Goal: Use online tool/utility: Utilize a website feature to perform a specific function

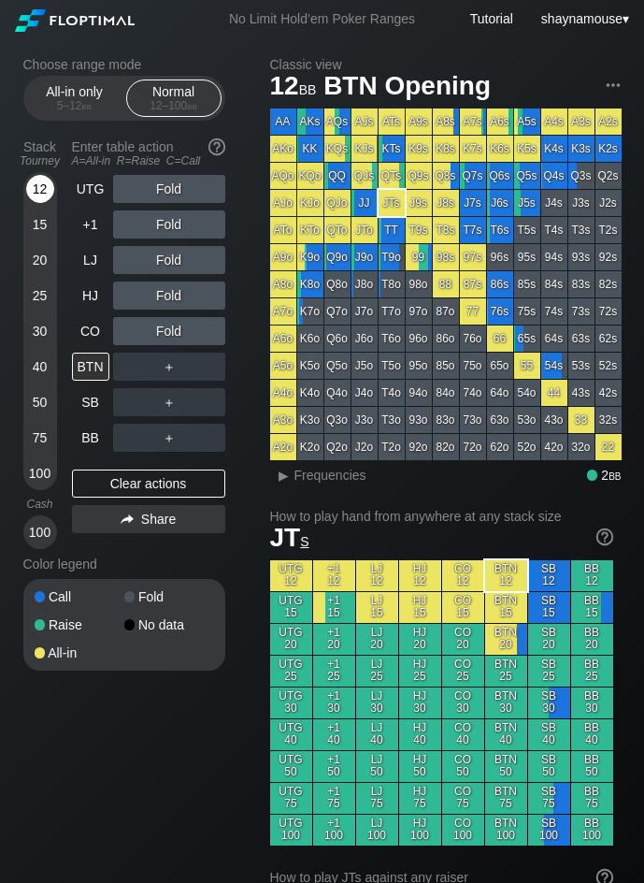
click at [44, 185] on div "12" at bounding box center [40, 189] width 28 height 28
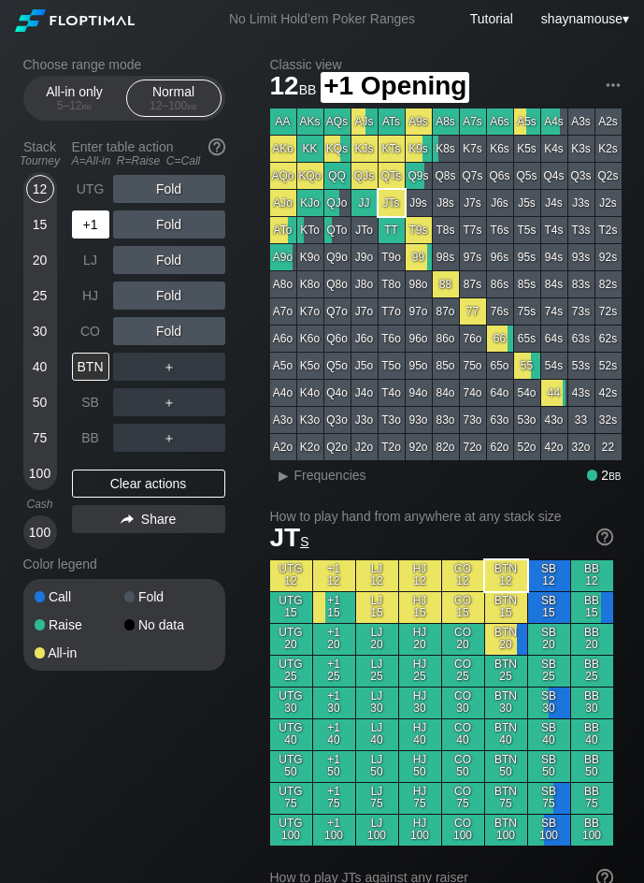
click at [95, 217] on div "+1" at bounding box center [90, 224] width 37 height 28
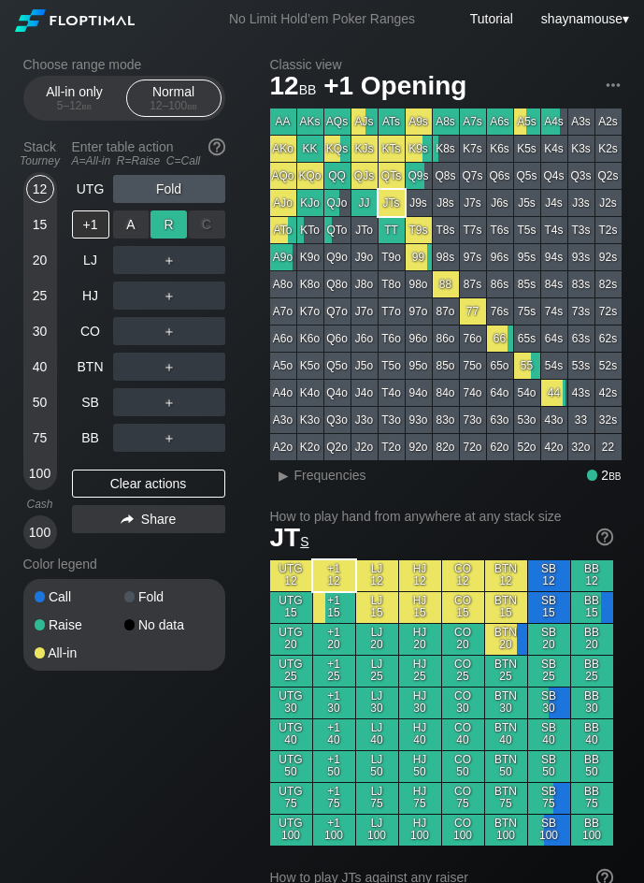
click at [166, 220] on div "R ✕" at bounding box center [169, 224] width 36 height 28
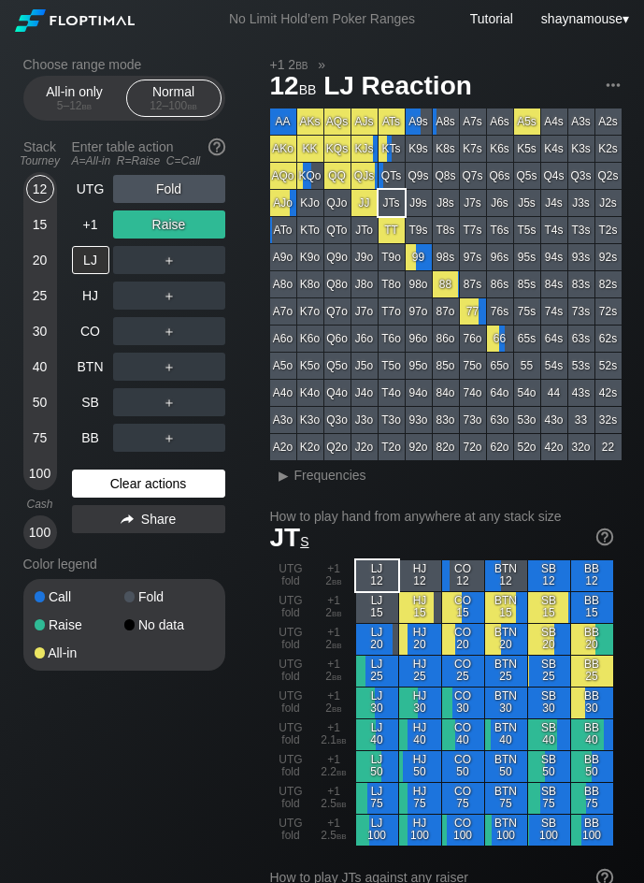
click at [157, 490] on div "Clear actions" at bounding box center [148, 484] width 153 height 28
click at [155, 489] on div "Clear actions" at bounding box center [148, 484] width 153 height 28
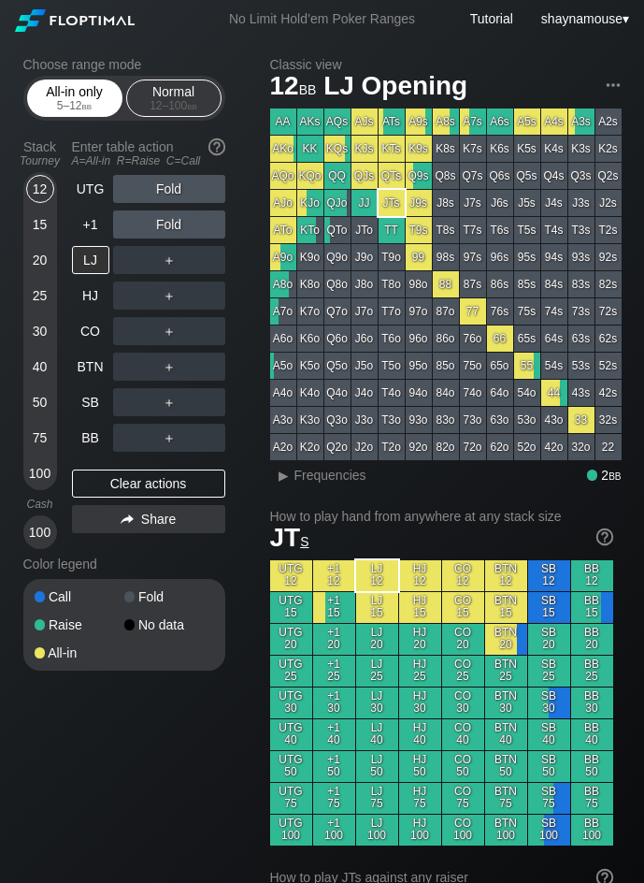
click at [74, 91] on div "All-in only 5 – 12 bb" at bounding box center [75, 98] width 86 height 36
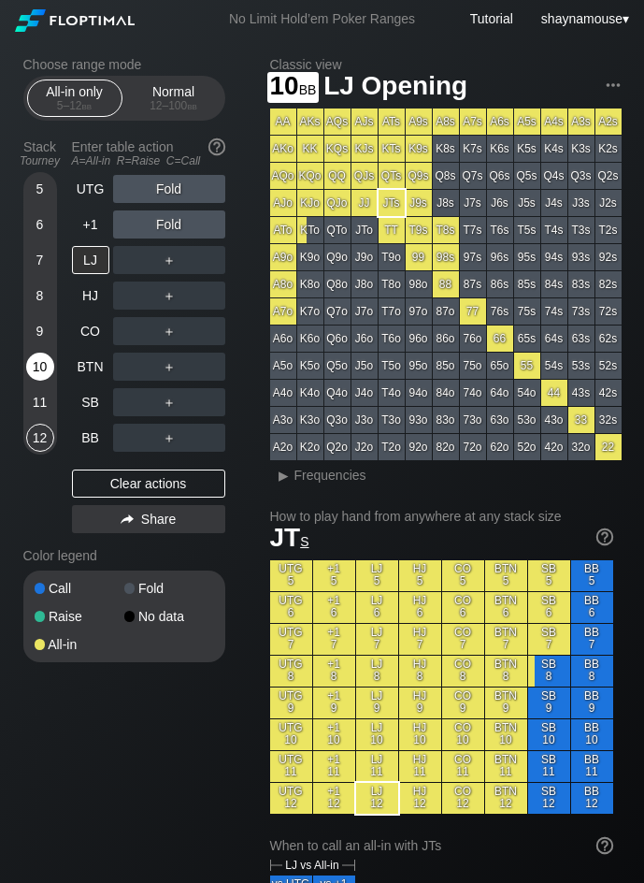
click at [41, 364] on div "10" at bounding box center [40, 367] width 28 height 28
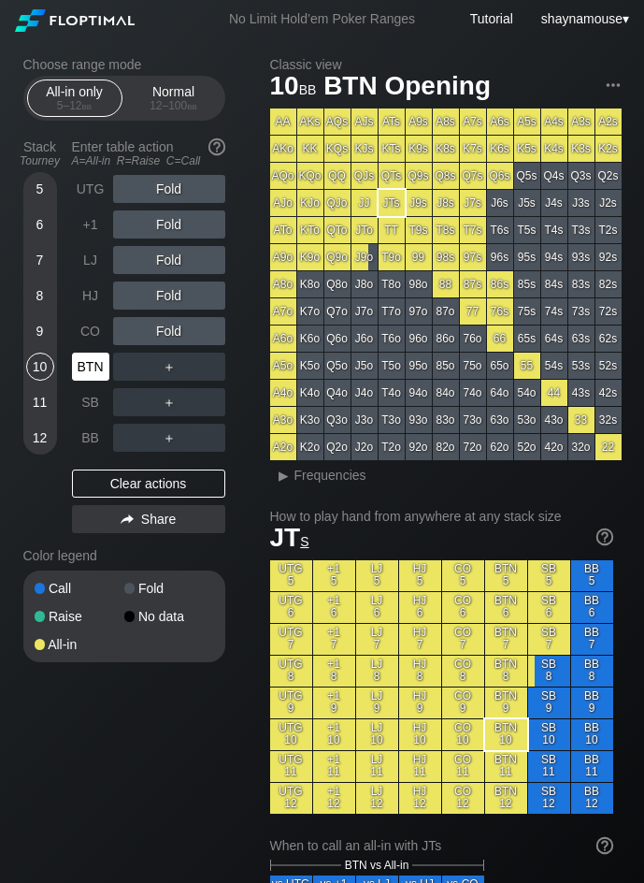
click at [76, 376] on div "BTN" at bounding box center [90, 367] width 37 height 28
click at [172, 99] on div "12 – 100 bb" at bounding box center [174, 105] width 79 height 13
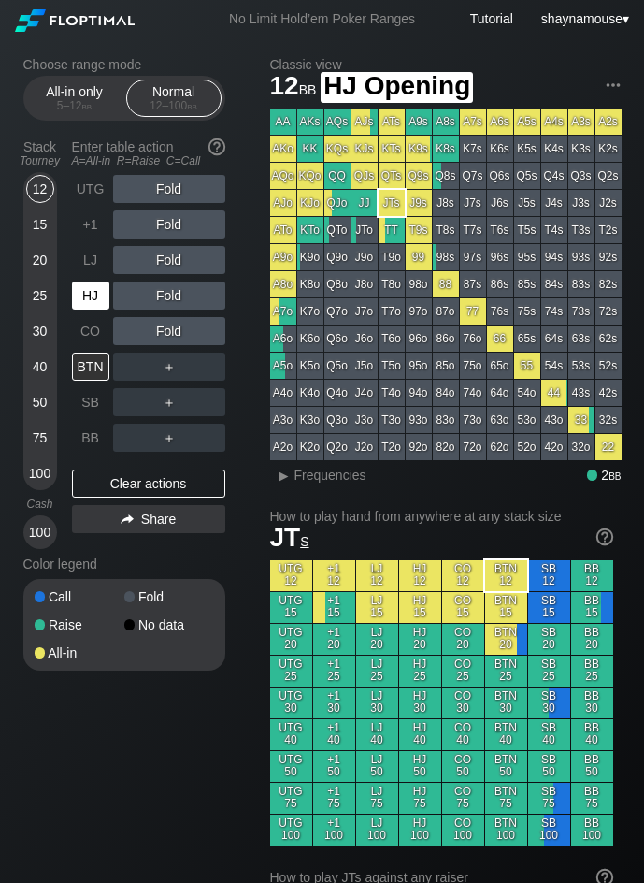
click at [99, 289] on div "HJ" at bounding box center [90, 296] width 37 height 28
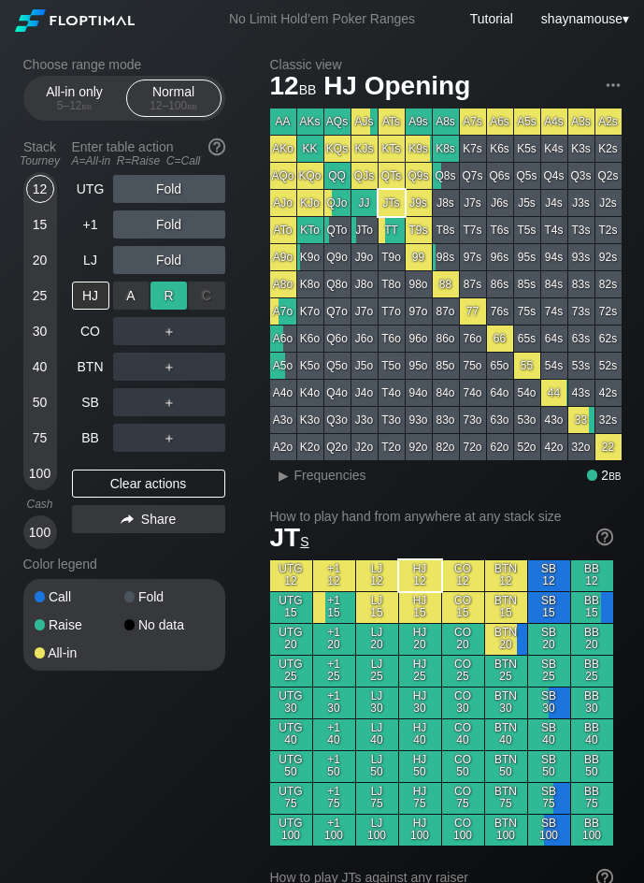
click at [155, 293] on div "R ✕" at bounding box center [169, 296] width 36 height 28
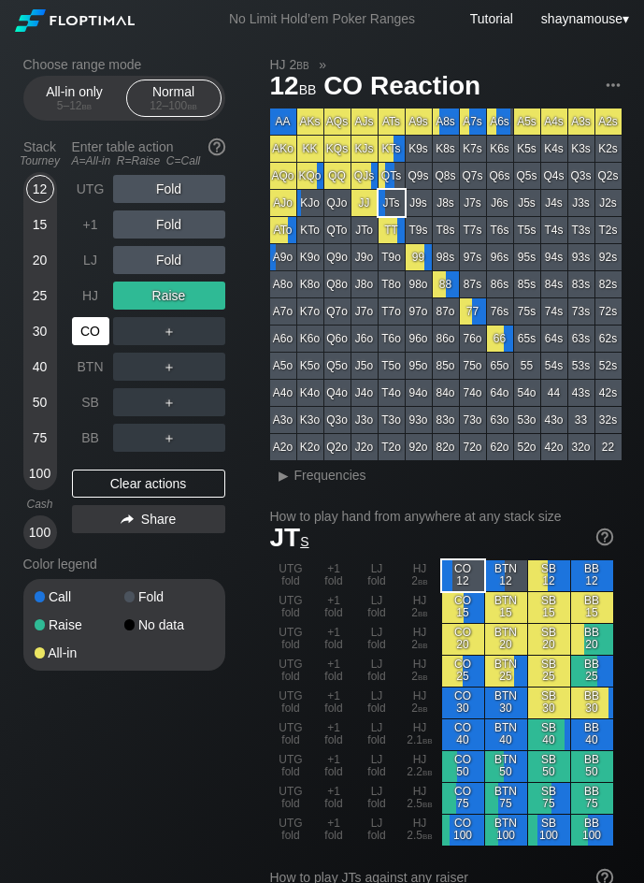
click at [84, 341] on div "CO" at bounding box center [90, 331] width 37 height 28
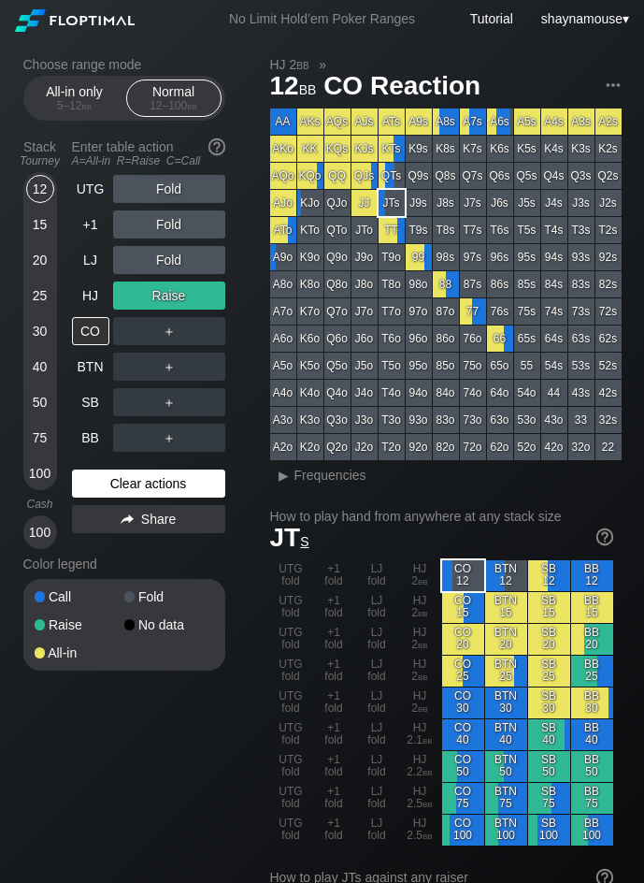
click at [193, 470] on div "Clear actions" at bounding box center [148, 484] width 153 height 28
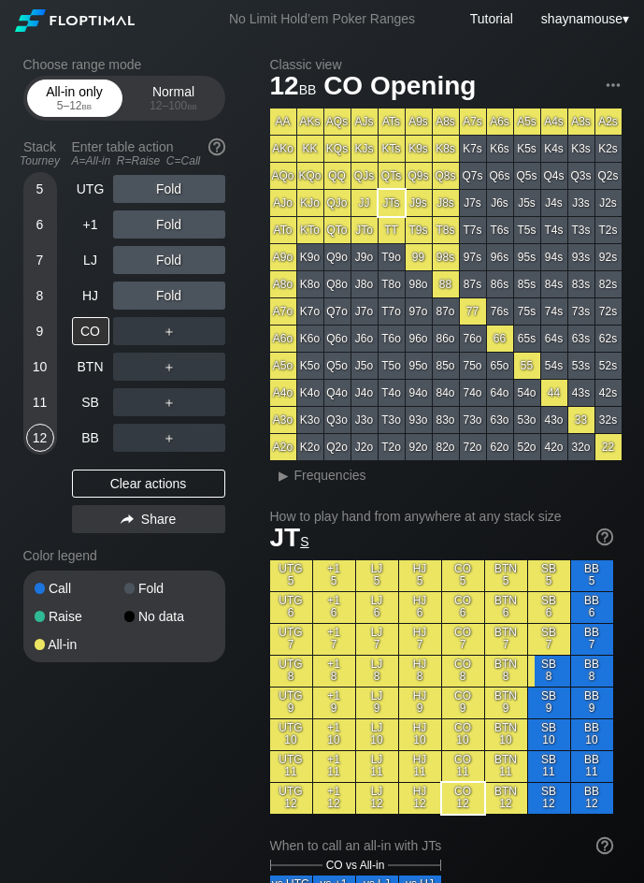
click at [50, 101] on div "5 – 12 bb" at bounding box center [75, 105] width 79 height 13
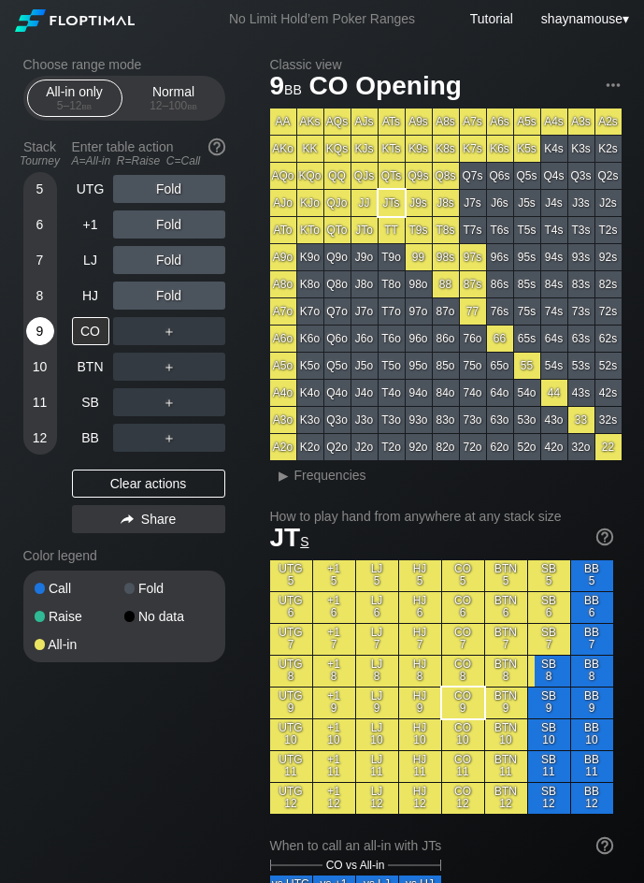
click at [49, 329] on div "9" at bounding box center [40, 331] width 28 height 28
click at [184, 97] on div "Normal 12 – 100 bb" at bounding box center [174, 98] width 86 height 36
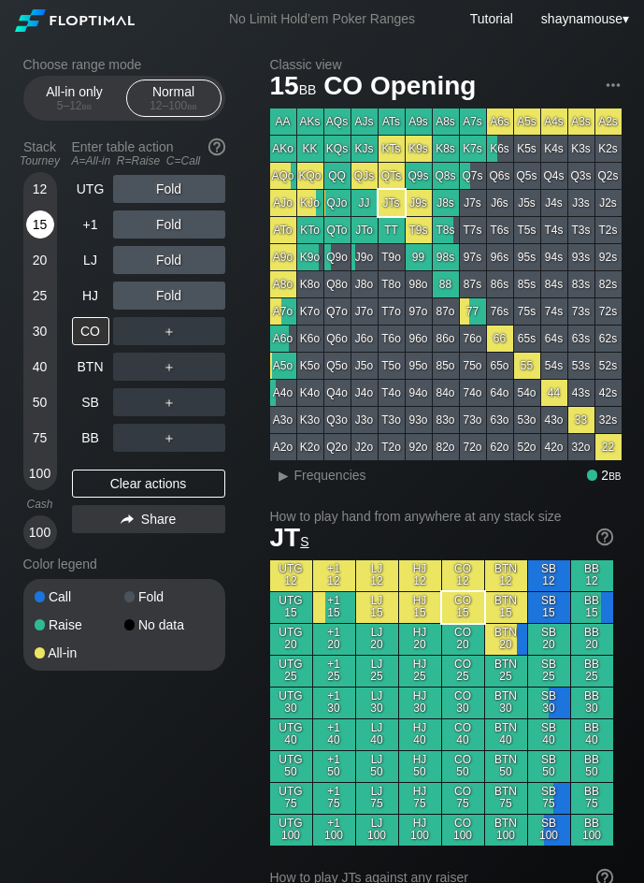
click at [47, 224] on div "15" at bounding box center [40, 224] width 28 height 28
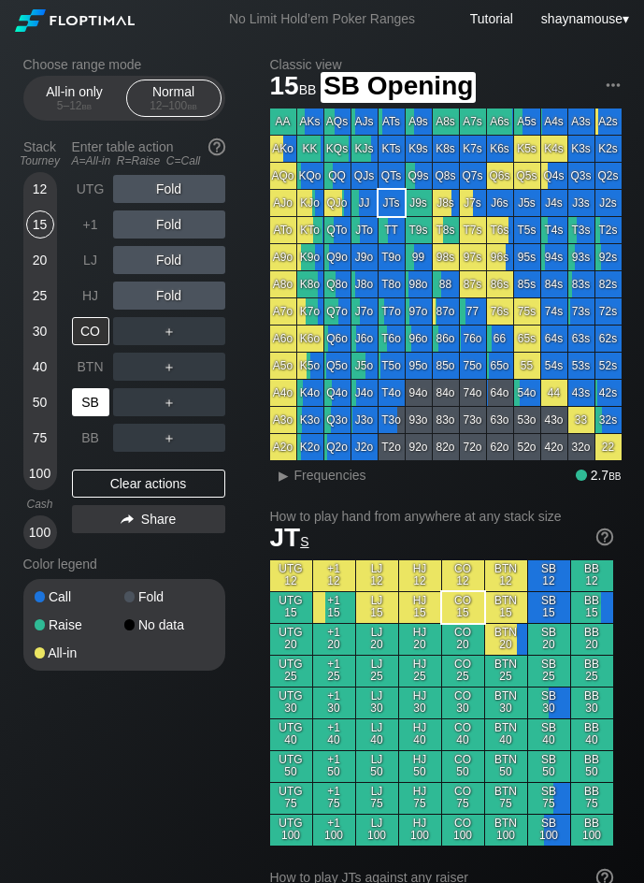
click at [106, 412] on div "SB" at bounding box center [90, 402] width 37 height 28
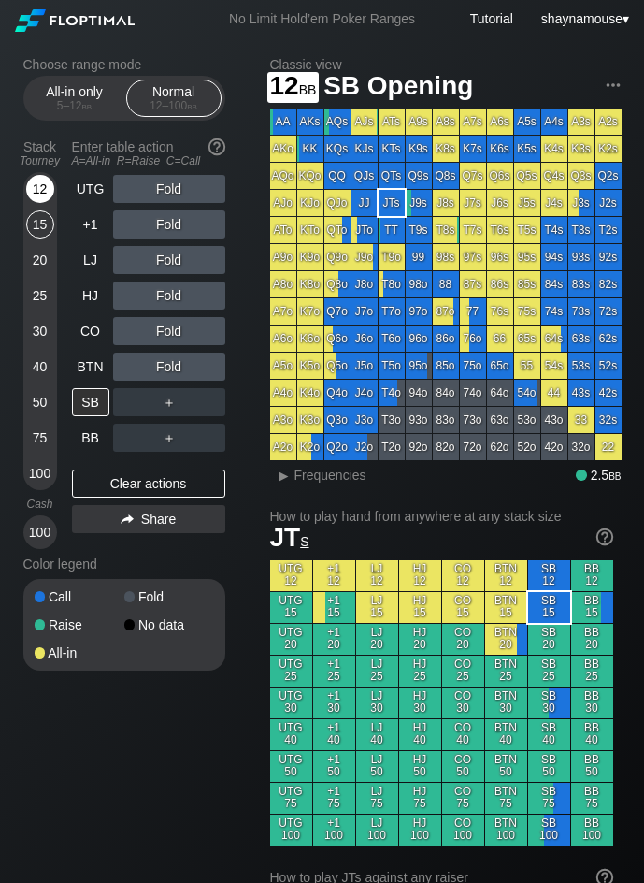
click at [47, 195] on div "12" at bounding box center [40, 189] width 28 height 28
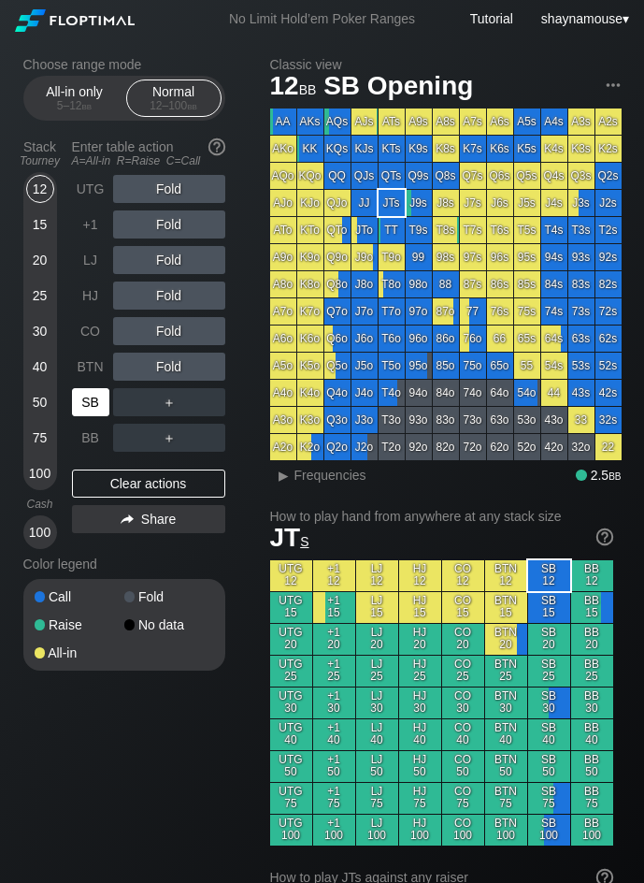
click at [84, 385] on div "SB" at bounding box center [92, 402] width 41 height 36
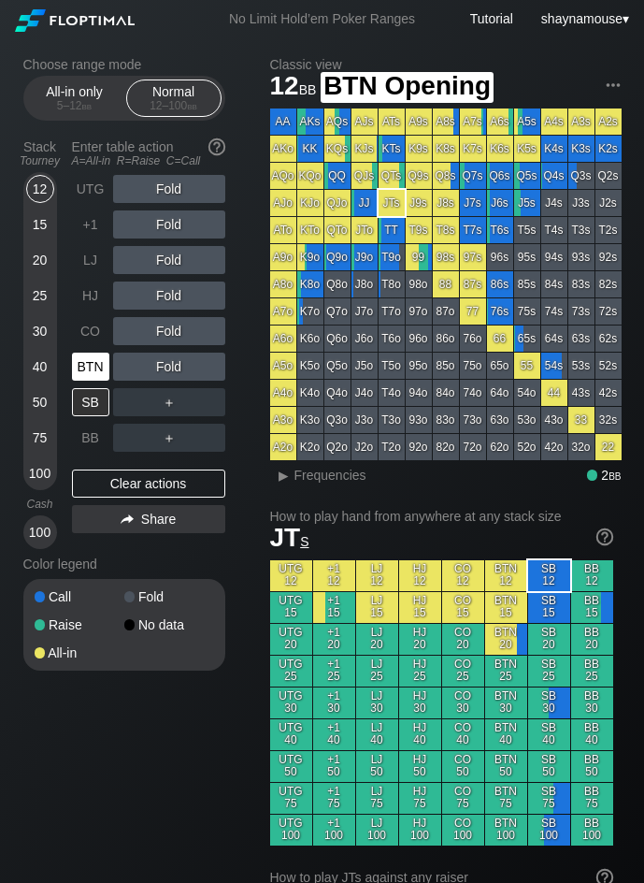
click at [84, 374] on div "BTN" at bounding box center [90, 367] width 37 height 28
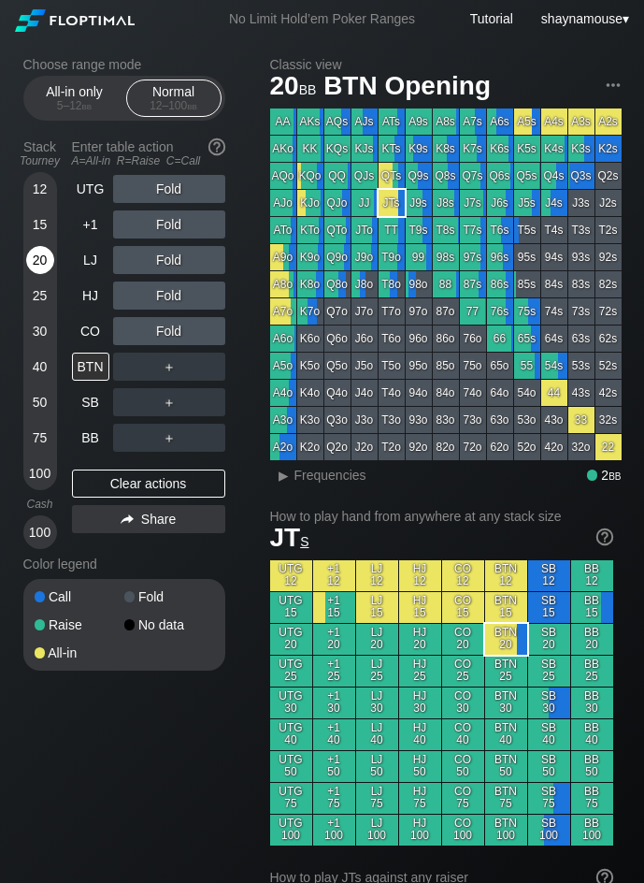
click at [40, 267] on div "20" at bounding box center [40, 260] width 28 height 28
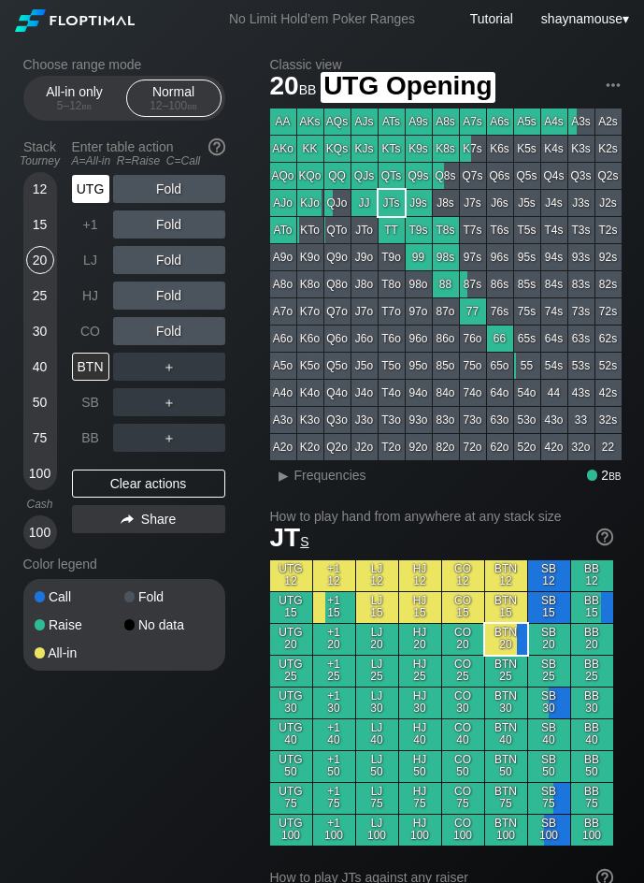
click at [83, 185] on div "UTG" at bounding box center [90, 189] width 37 height 28
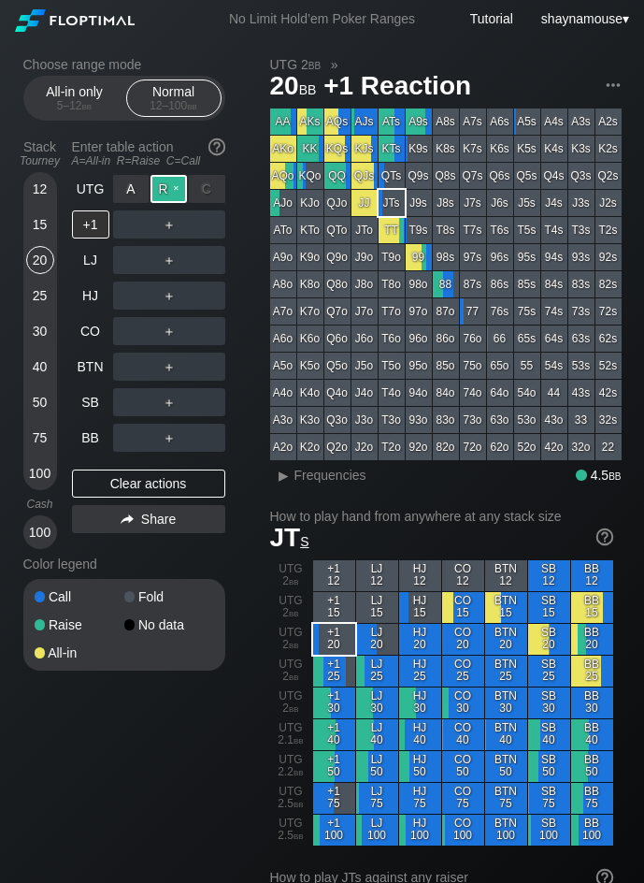
click at [168, 192] on div "R ✕" at bounding box center [169, 189] width 36 height 28
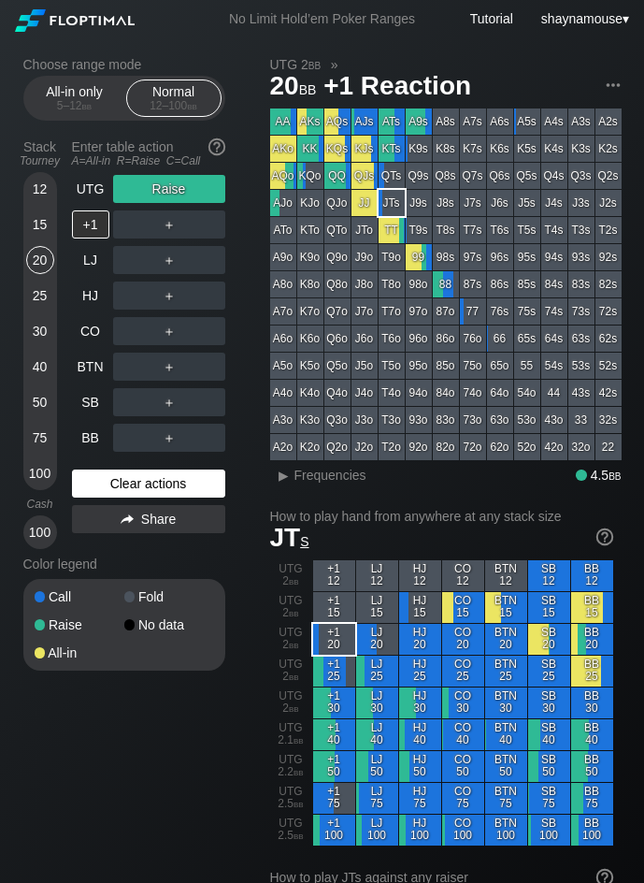
click at [209, 489] on div "Clear actions" at bounding box center [148, 484] width 153 height 28
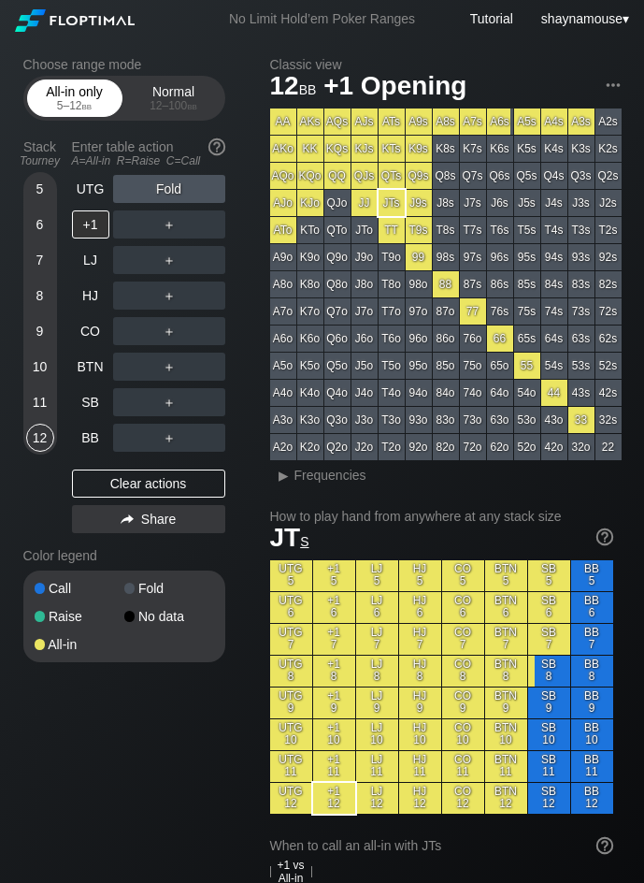
click at [82, 108] on span "bb" at bounding box center [87, 105] width 10 height 13
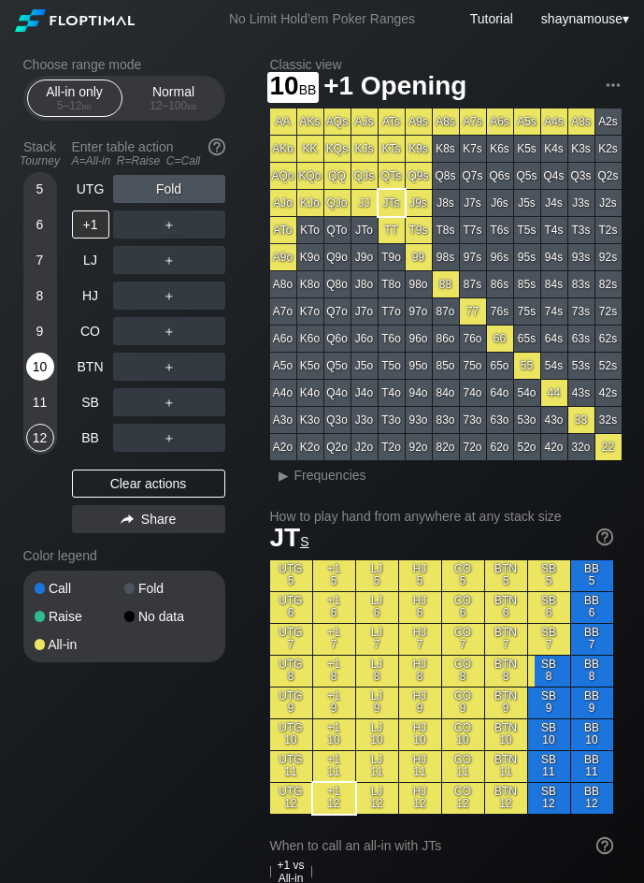
click at [40, 369] on div "10" at bounding box center [40, 367] width 28 height 28
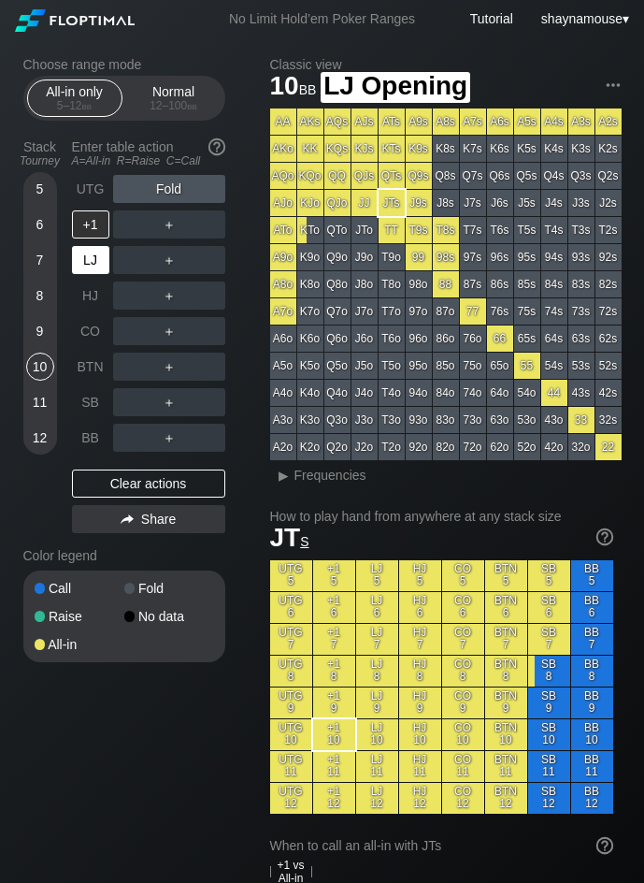
click at [92, 255] on div "LJ" at bounding box center [90, 260] width 37 height 28
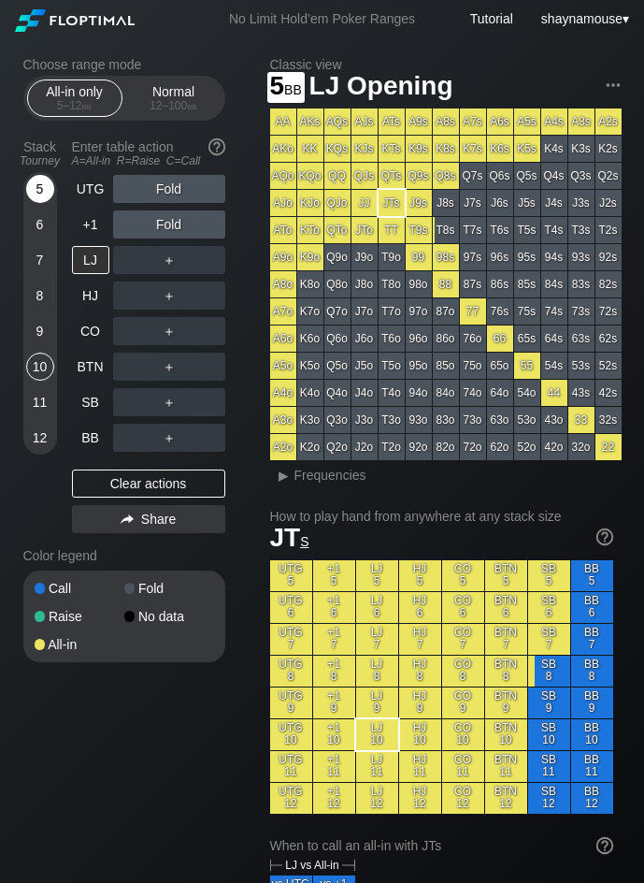
click at [42, 198] on div "5" at bounding box center [40, 189] width 28 height 28
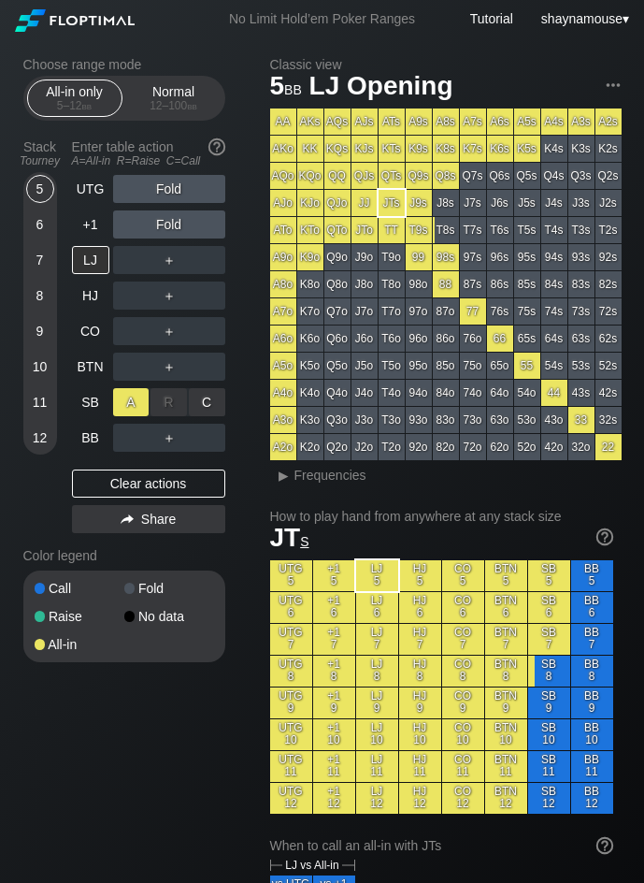
click at [136, 398] on div "A ✕" at bounding box center [131, 402] width 36 height 28
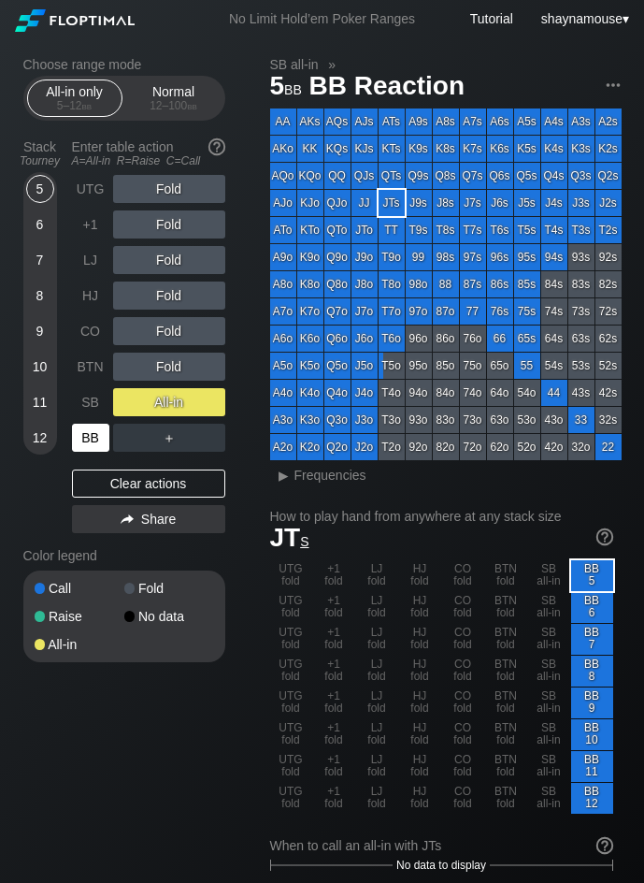
click at [91, 436] on div "BB" at bounding box center [90, 438] width 37 height 28
click at [91, 437] on div "BB" at bounding box center [90, 438] width 37 height 28
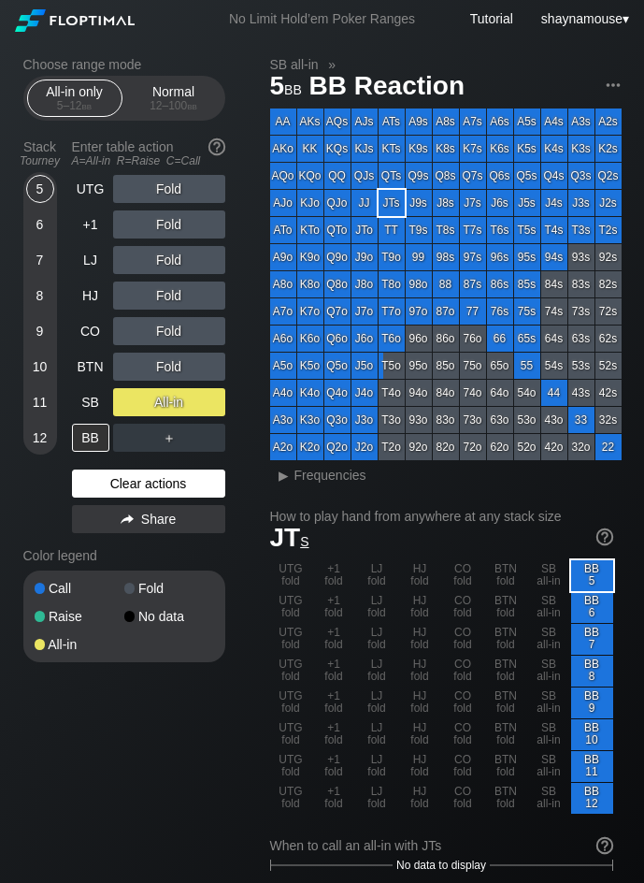
click at [108, 475] on div "Clear actions" at bounding box center [148, 484] width 153 height 28
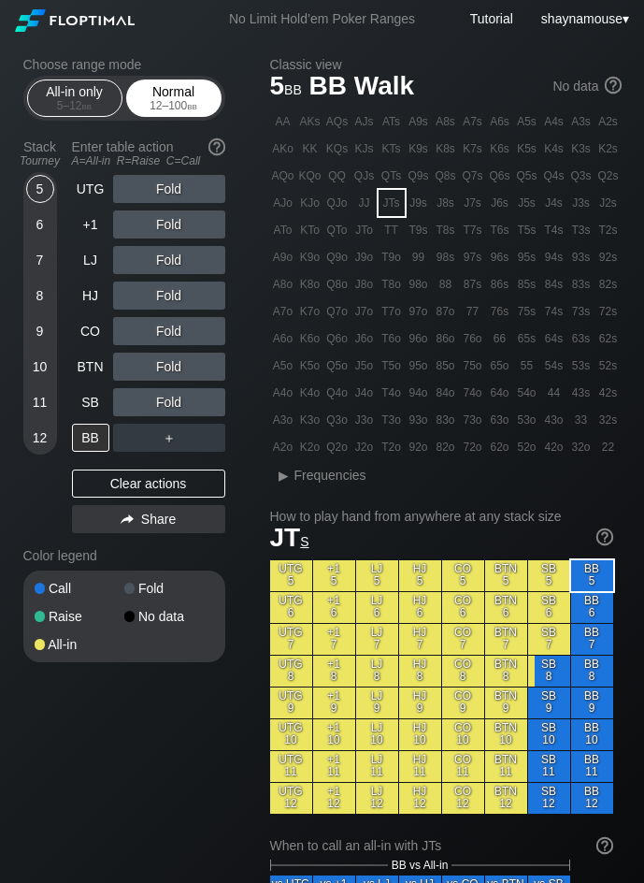
drag, startPoint x: 187, startPoint y: 101, endPoint x: 174, endPoint y: 109, distance: 15.6
click at [187, 108] on span "bb" at bounding box center [192, 105] width 10 height 13
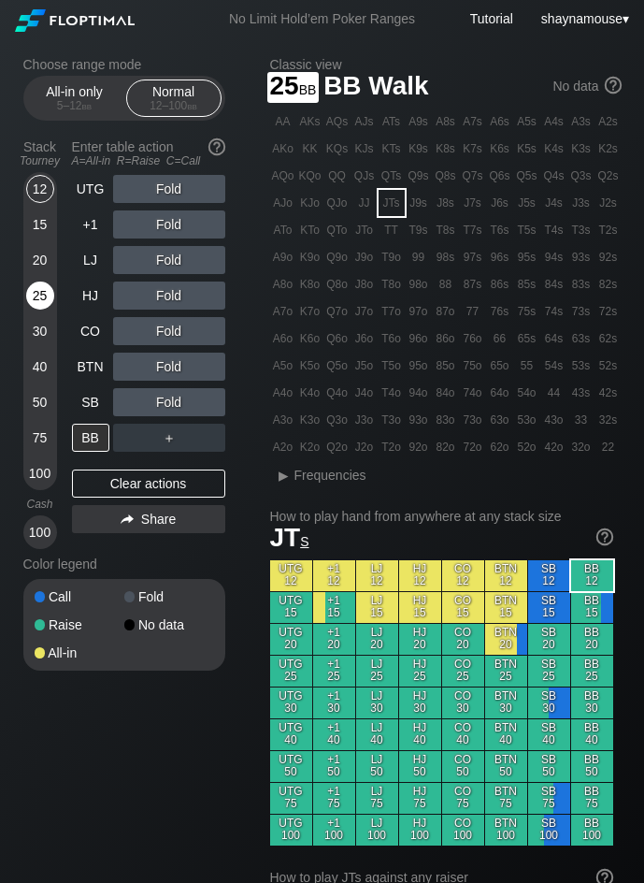
click at [50, 304] on div "25" at bounding box center [40, 296] width 28 height 28
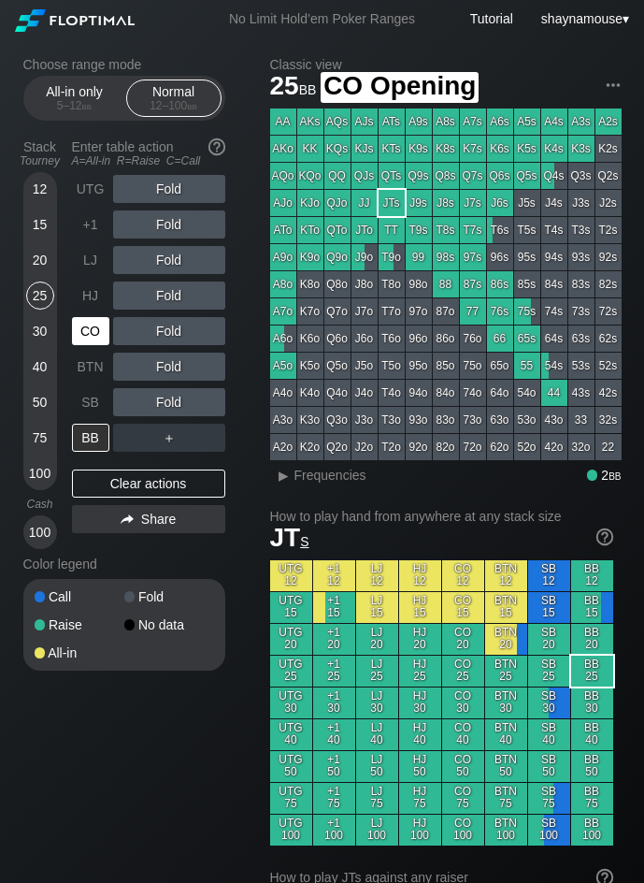
click at [83, 340] on div "CO" at bounding box center [90, 331] width 37 height 28
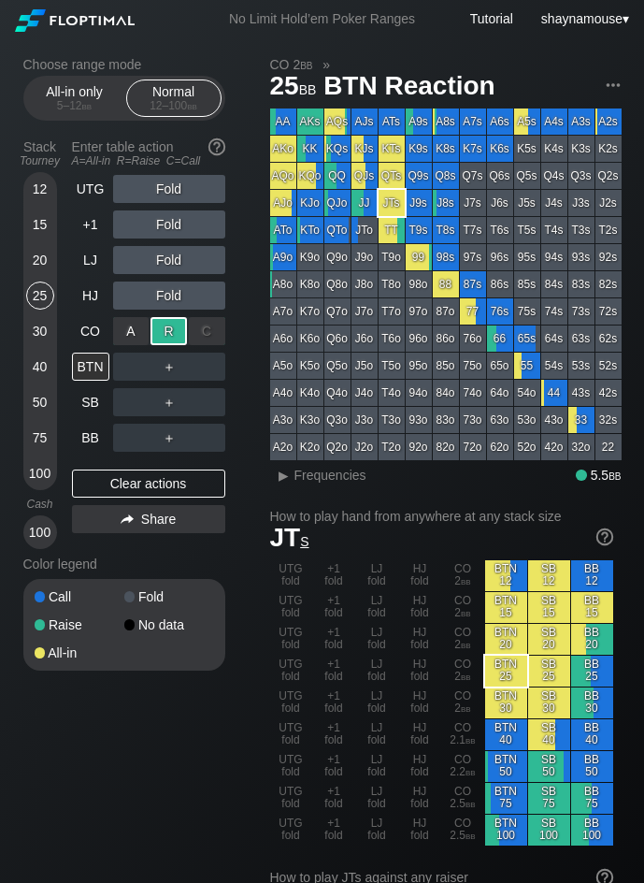
click at [177, 340] on div "R ✕" at bounding box center [169, 331] width 36 height 28
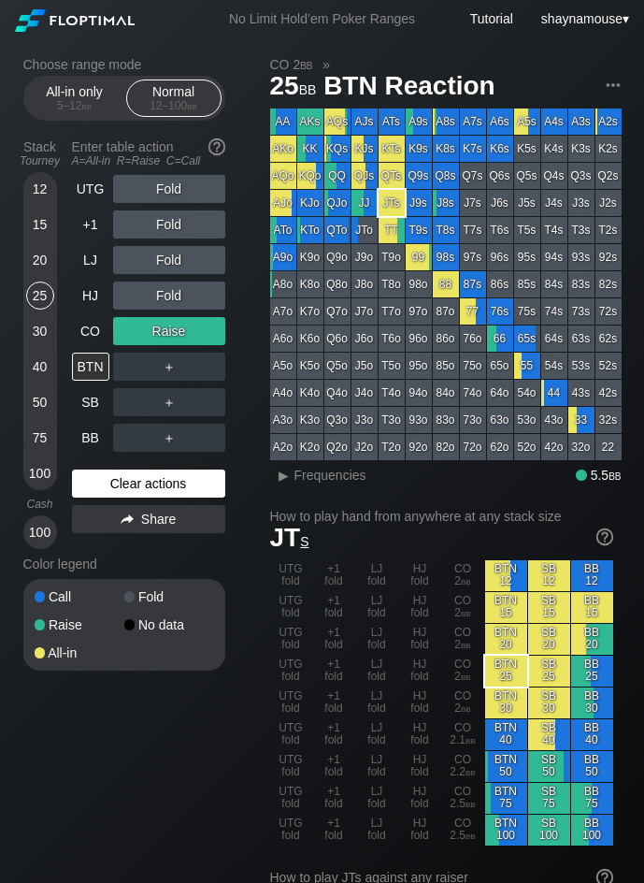
click at [133, 483] on div "Clear actions" at bounding box center [148, 484] width 153 height 28
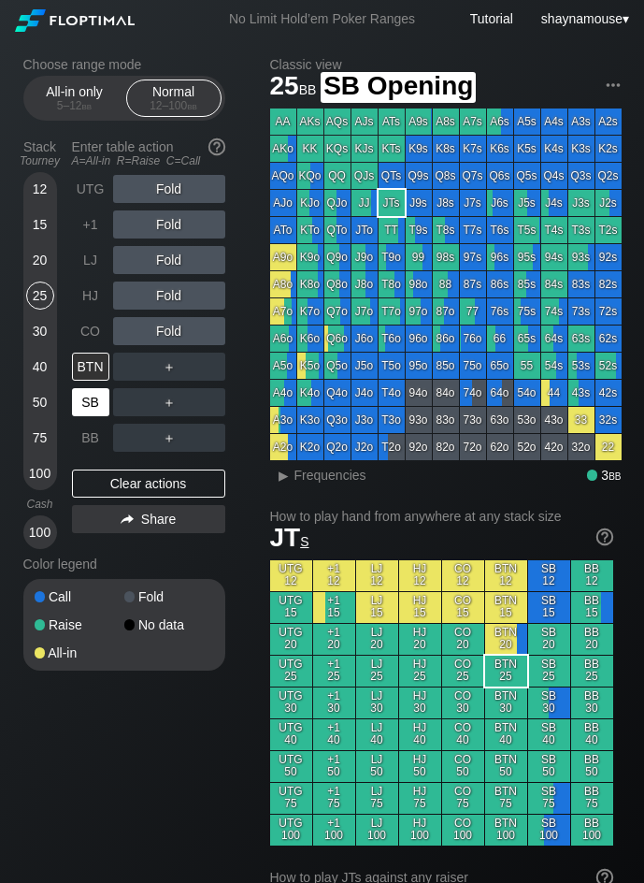
click at [86, 399] on div "SB" at bounding box center [90, 402] width 37 height 28
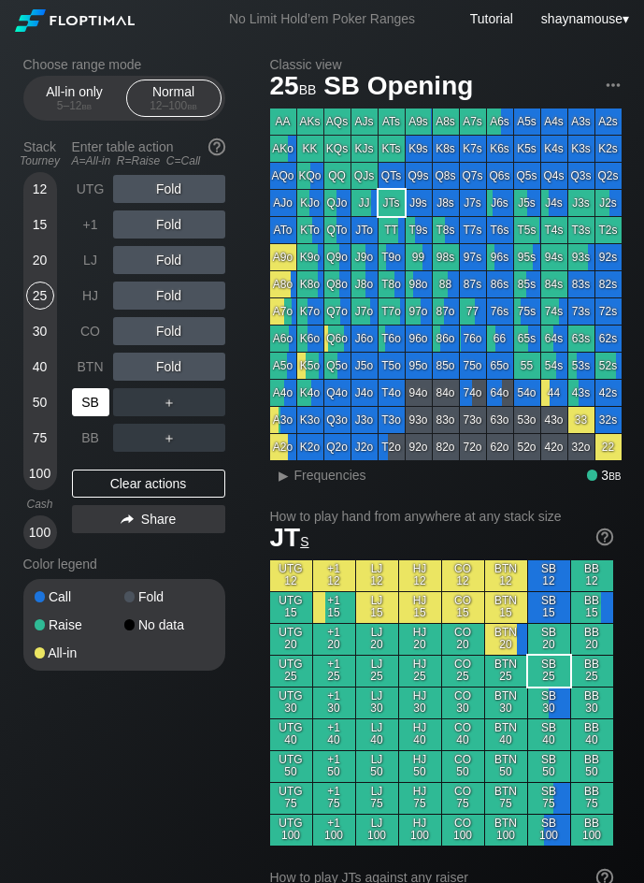
click at [86, 399] on div "SB" at bounding box center [90, 402] width 37 height 28
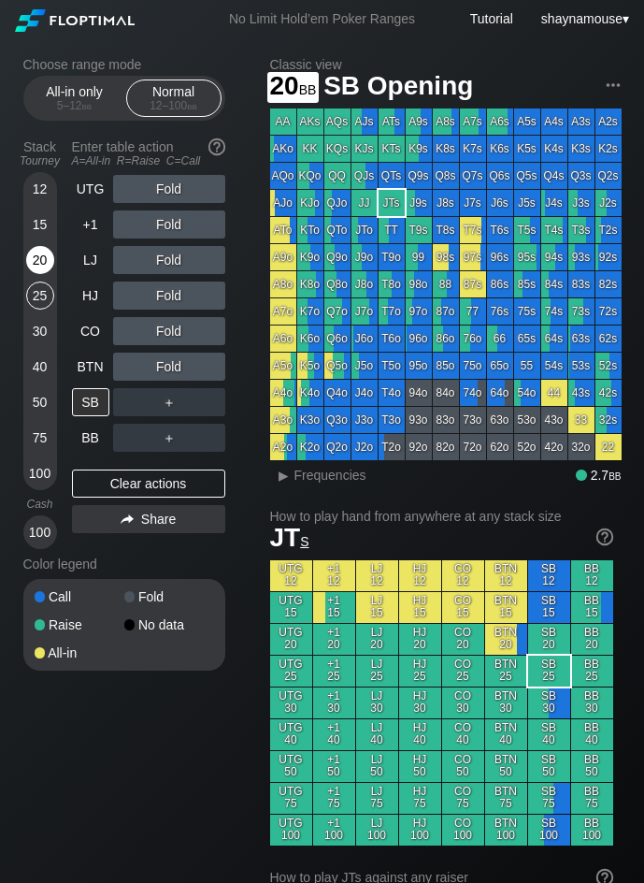
click at [40, 267] on div "20" at bounding box center [40, 260] width 28 height 28
drag, startPoint x: 44, startPoint y: 182, endPoint x: 45, endPoint y: 194, distance: 11.3
click at [44, 182] on div "12" at bounding box center [40, 189] width 28 height 28
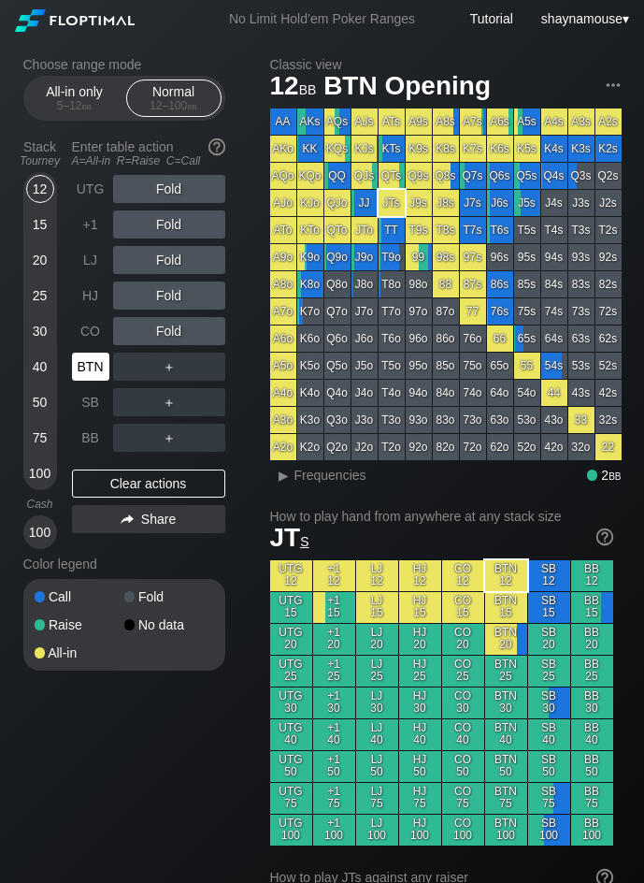
click at [103, 363] on div "BTN" at bounding box center [90, 367] width 37 height 28
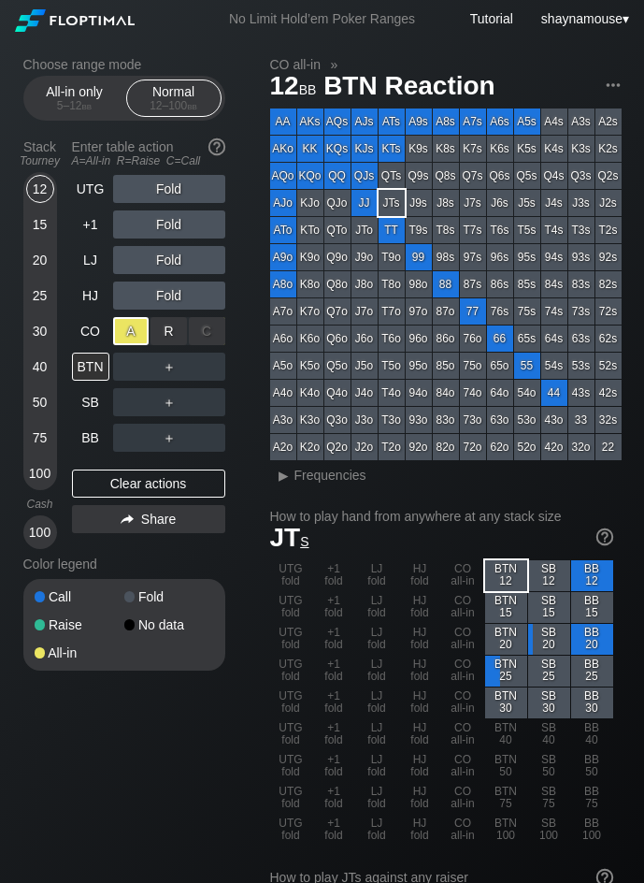
click at [129, 322] on div "A ✕" at bounding box center [131, 331] width 36 height 28
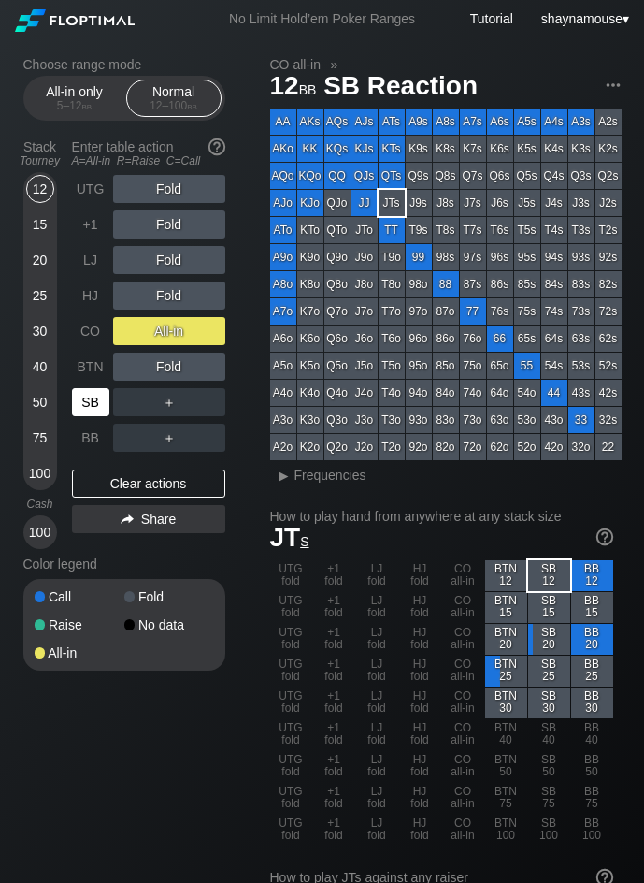
click at [85, 398] on div "SB" at bounding box center [90, 402] width 37 height 28
click at [68, 97] on div "All-in only 5 – 12 bb" at bounding box center [75, 98] width 86 height 36
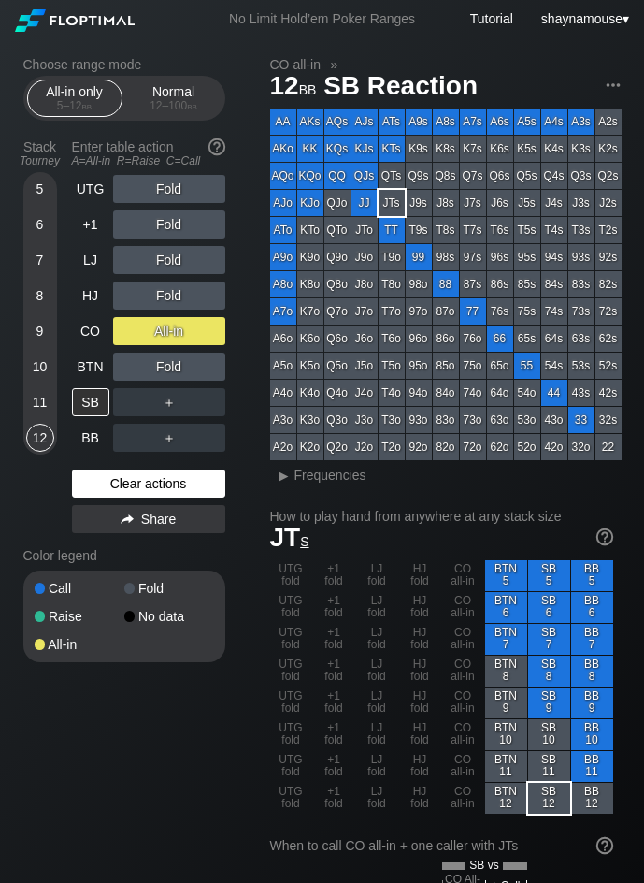
click at [180, 491] on div "Clear actions" at bounding box center [148, 484] width 153 height 28
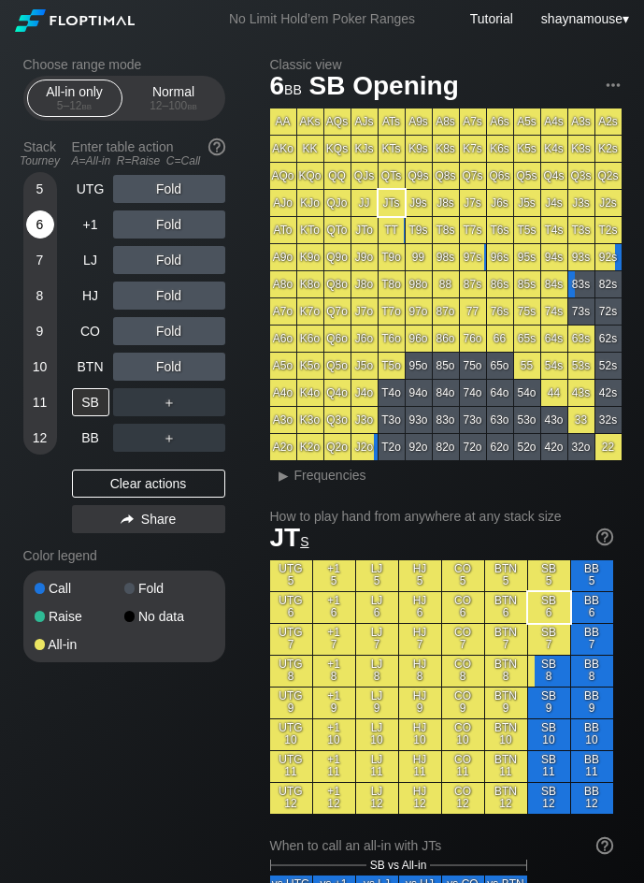
click at [38, 215] on div "6" at bounding box center [40, 224] width 28 height 28
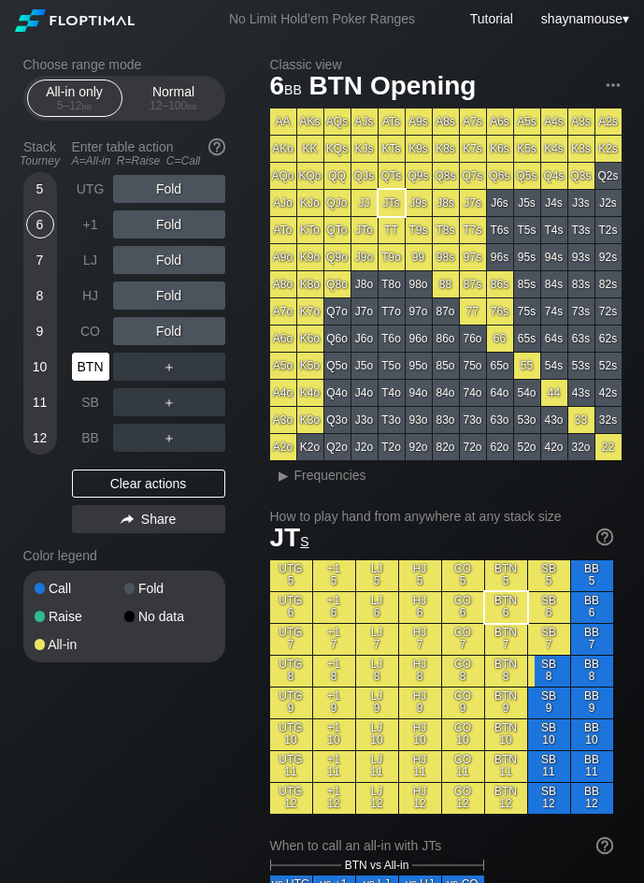
click at [93, 363] on div "BTN" at bounding box center [90, 367] width 37 height 28
click at [36, 220] on div "6" at bounding box center [40, 224] width 28 height 28
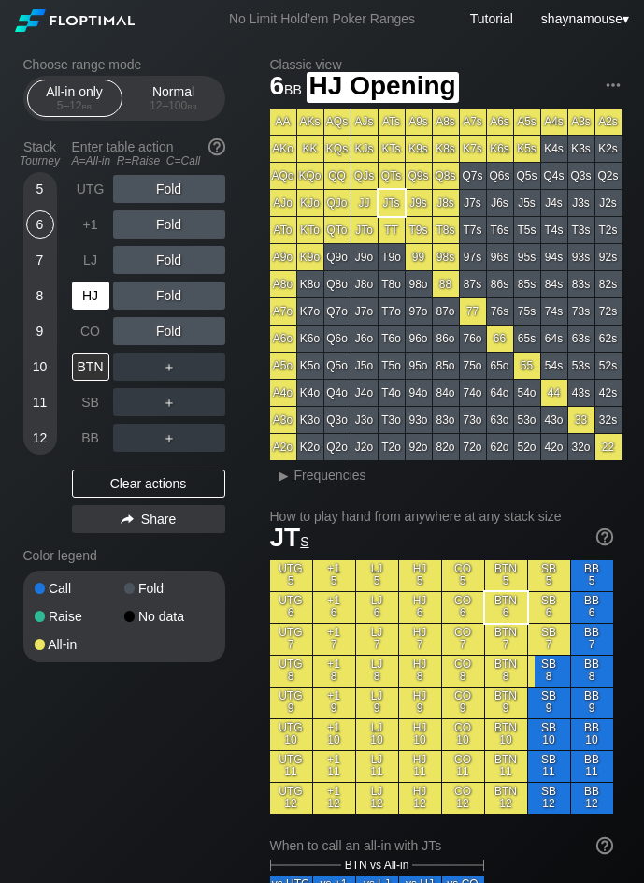
click at [90, 303] on div "HJ" at bounding box center [90, 296] width 37 height 28
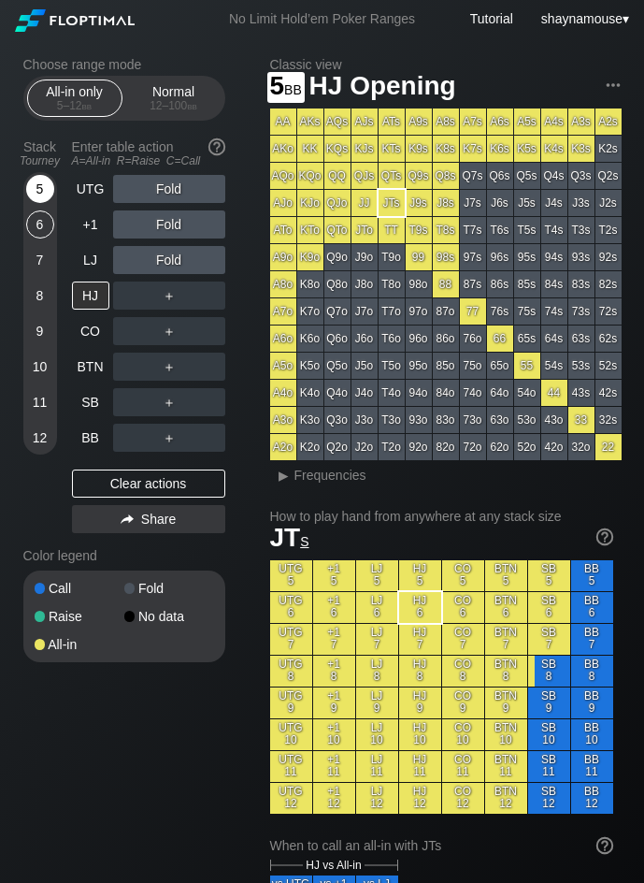
click at [37, 186] on div "5" at bounding box center [40, 189] width 28 height 28
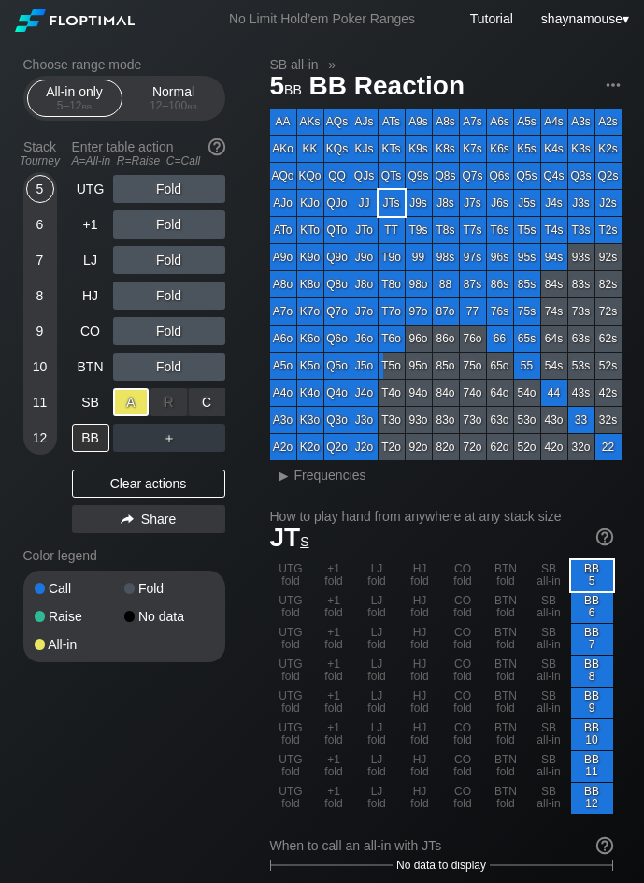
click at [130, 401] on div "A ✕" at bounding box center [131, 402] width 36 height 28
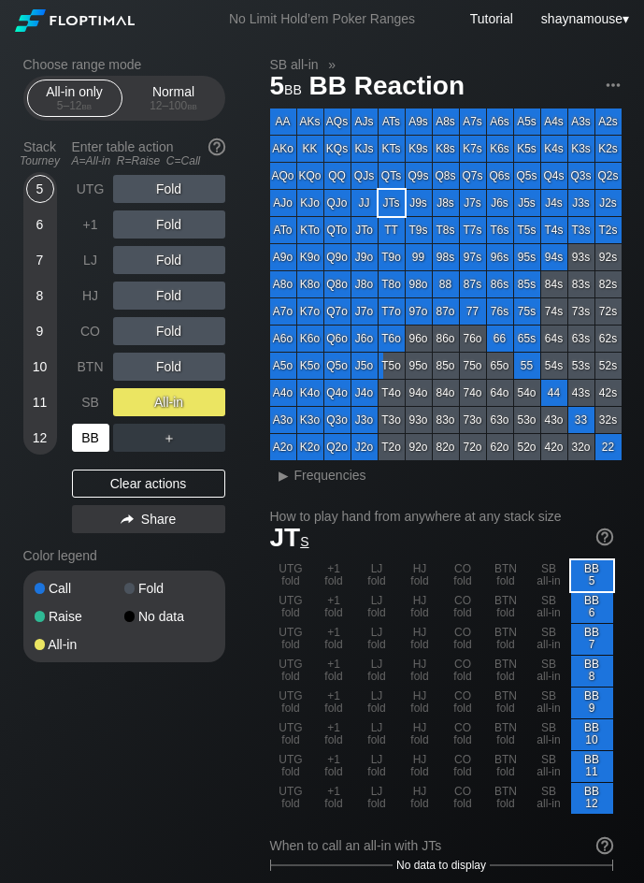
click at [90, 438] on div "BB" at bounding box center [90, 438] width 37 height 28
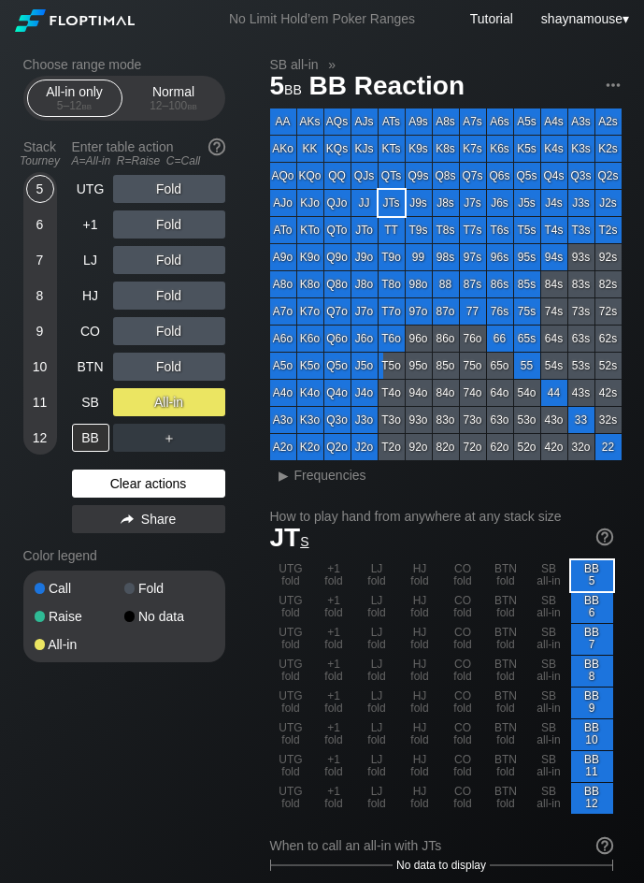
click at [160, 482] on div "Clear actions" at bounding box center [148, 484] width 153 height 28
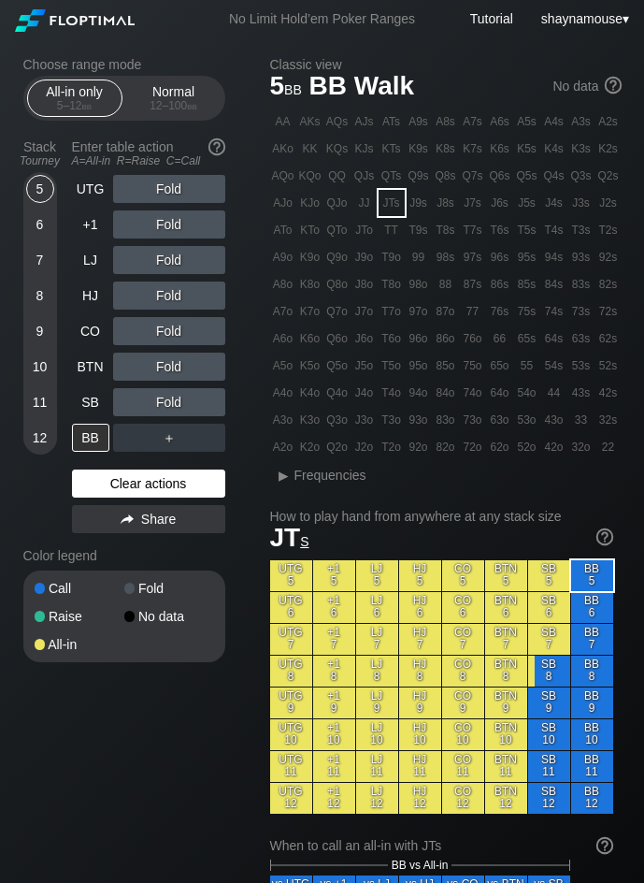
click at [160, 482] on div "Clear actions" at bounding box center [148, 484] width 153 height 28
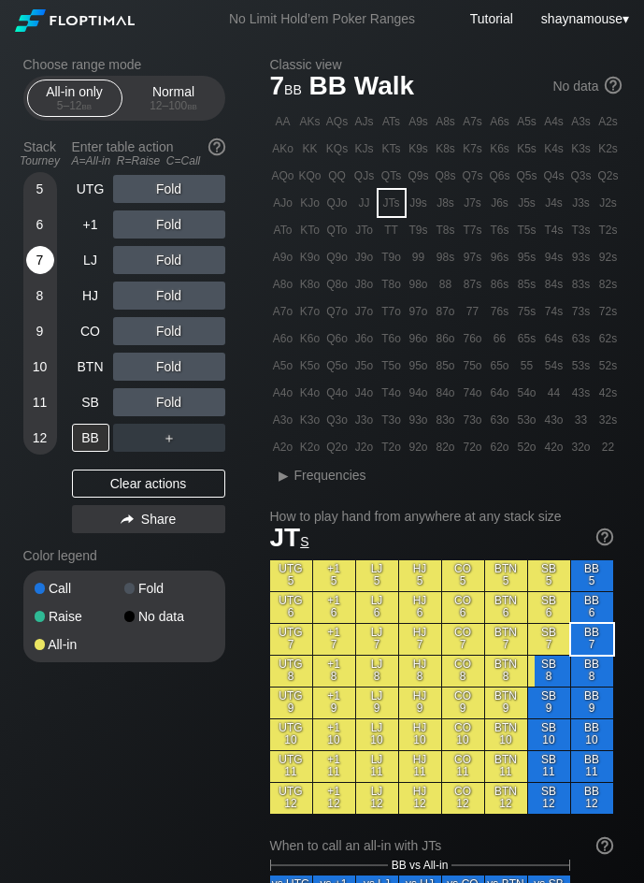
click at [36, 263] on div "7" at bounding box center [40, 260] width 28 height 28
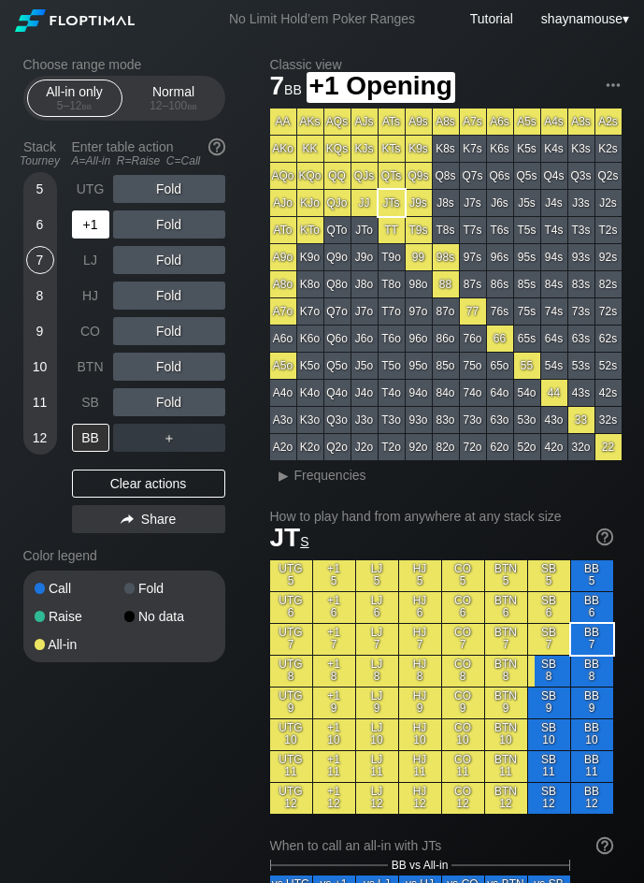
click at [95, 224] on div "+1" at bounding box center [90, 224] width 37 height 28
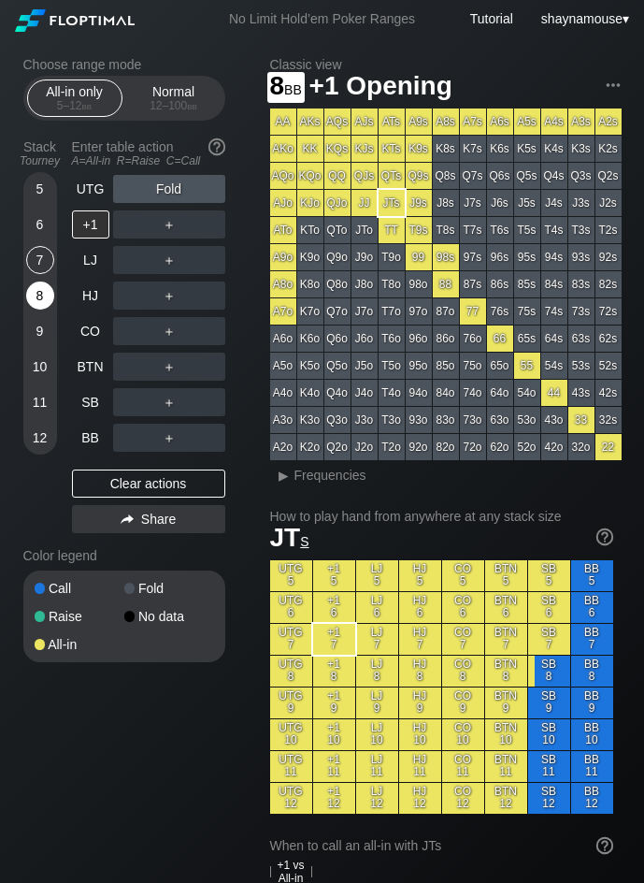
click at [29, 293] on div "8" at bounding box center [40, 296] width 28 height 28
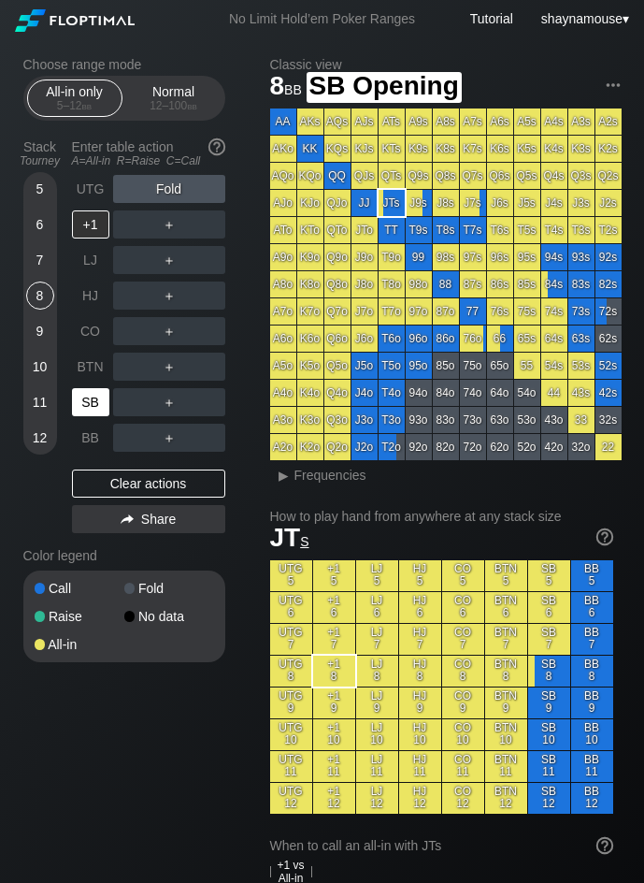
click at [80, 407] on div "SB" at bounding box center [90, 402] width 37 height 28
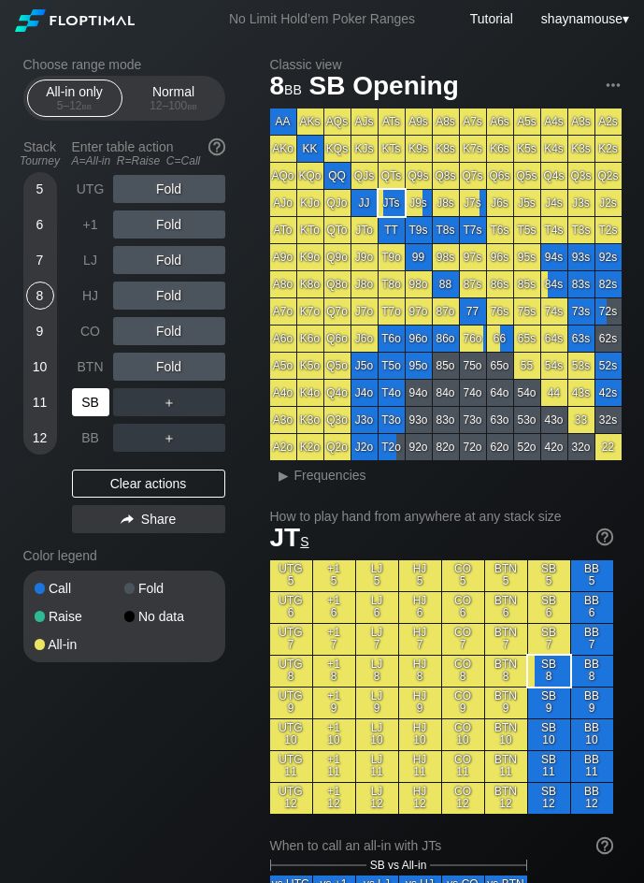
click at [80, 407] on div "SB" at bounding box center [90, 402] width 37 height 28
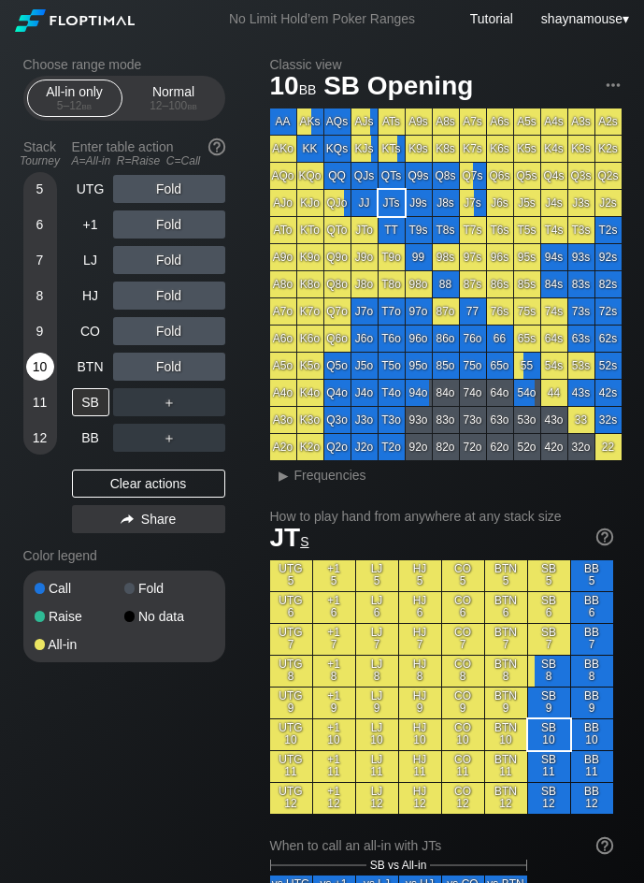
click at [34, 369] on div "10" at bounding box center [40, 367] width 28 height 28
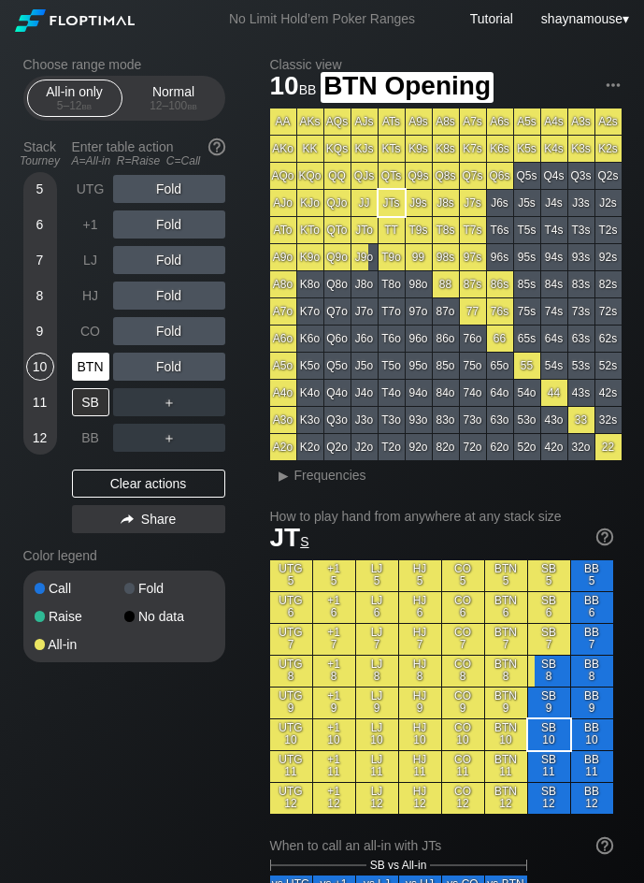
click at [97, 370] on div "BTN" at bounding box center [90, 367] width 37 height 28
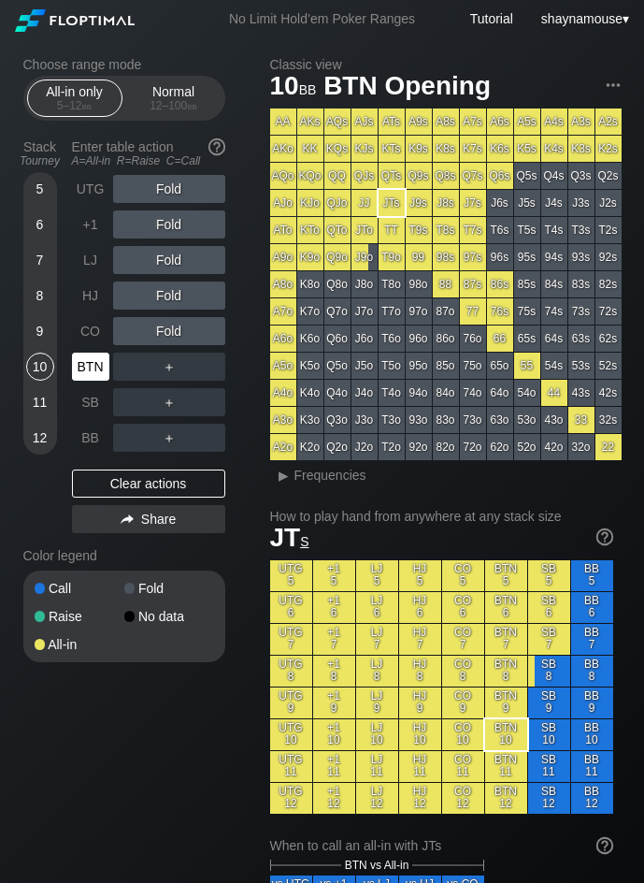
click at [97, 370] on div "BTN" at bounding box center [90, 367] width 37 height 28
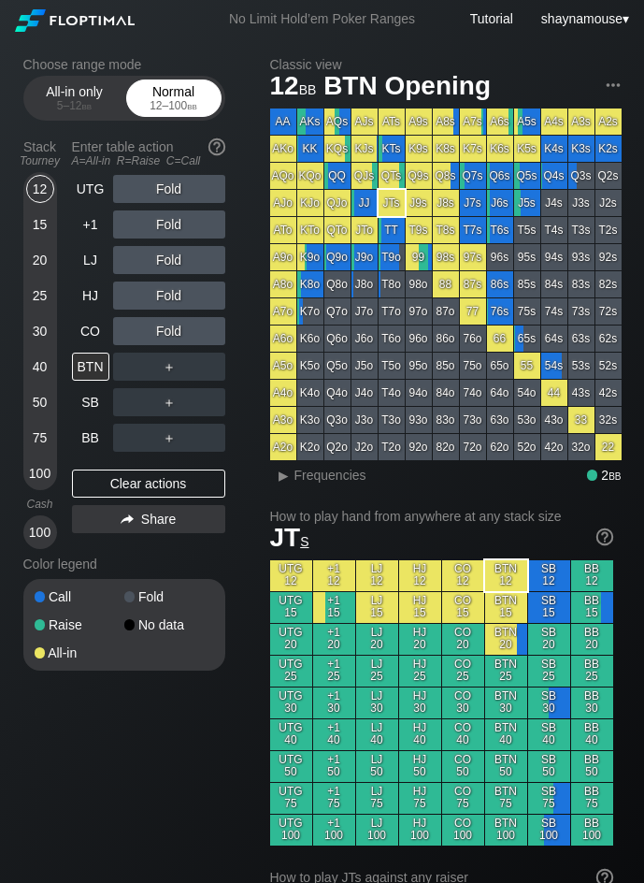
click at [193, 97] on div "Normal 12 – 100 bb" at bounding box center [174, 98] width 86 height 36
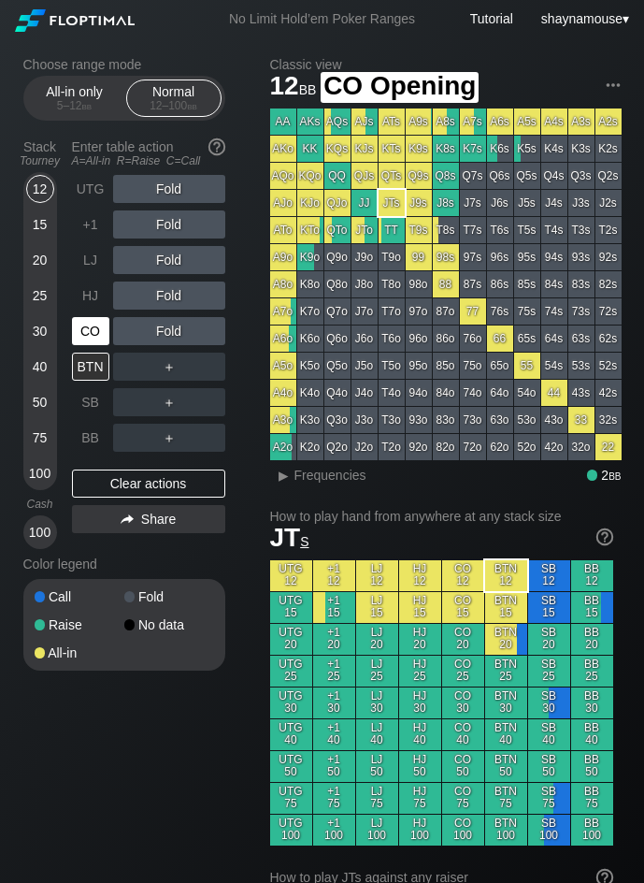
click at [94, 328] on div "CO" at bounding box center [90, 331] width 37 height 28
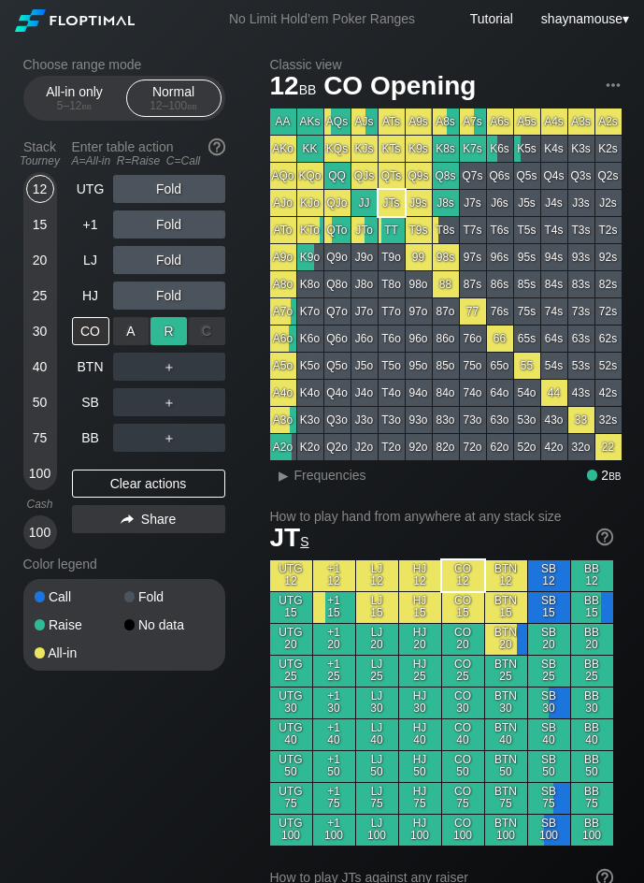
click at [173, 335] on div "R ✕" at bounding box center [169, 331] width 36 height 28
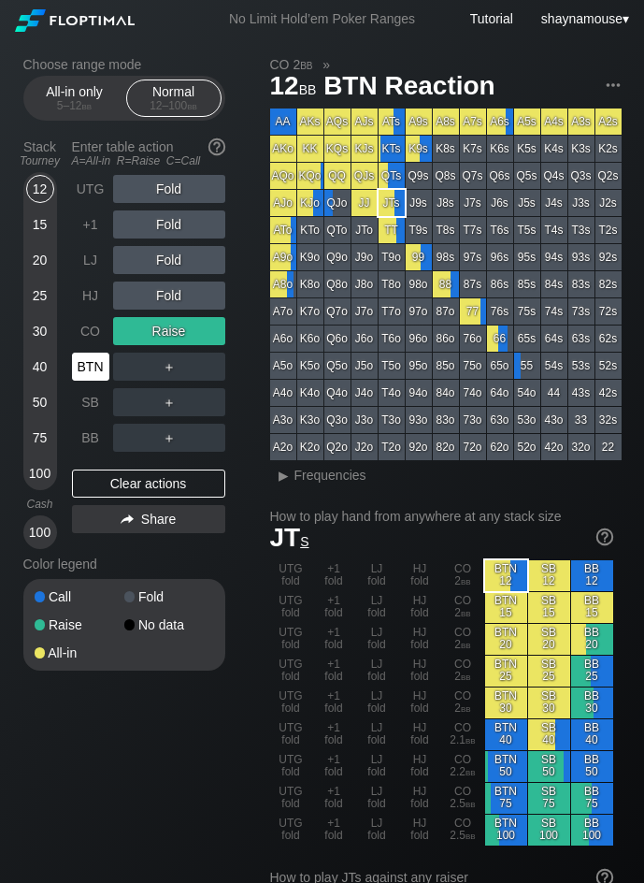
click at [98, 367] on div "BTN" at bounding box center [90, 367] width 37 height 28
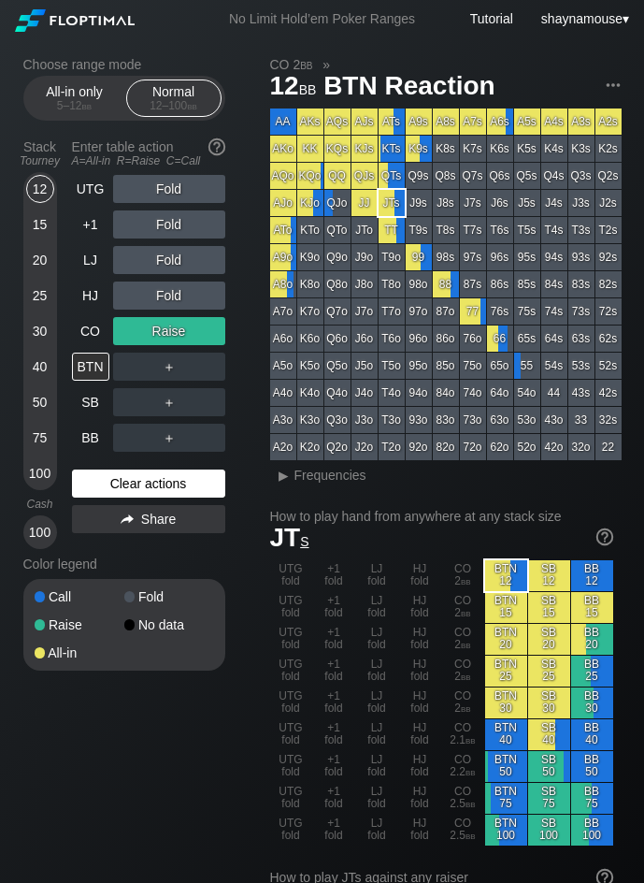
click at [213, 493] on div "Clear actions" at bounding box center [148, 484] width 153 height 28
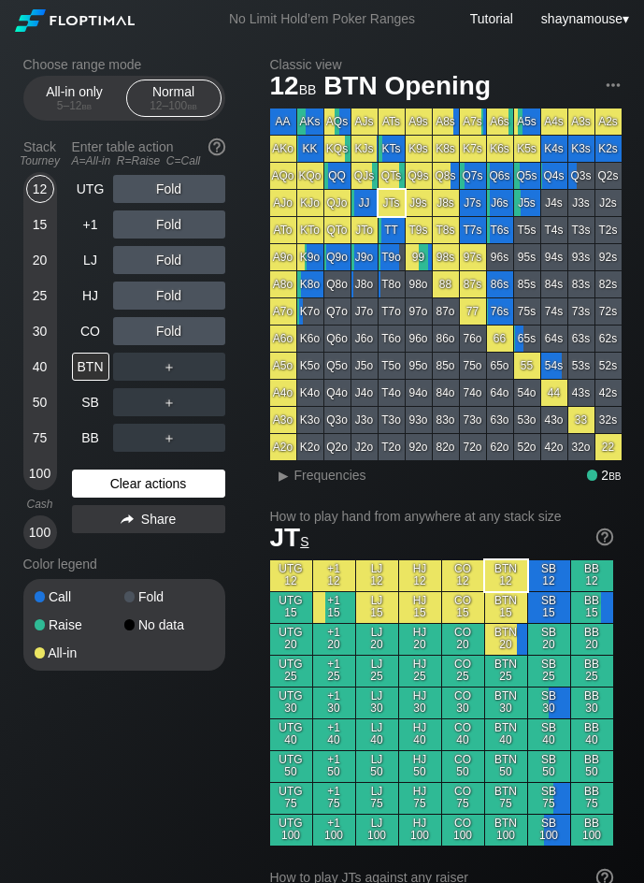
click at [212, 491] on div "Clear actions" at bounding box center [148, 484] width 153 height 28
